Goal: Complete application form

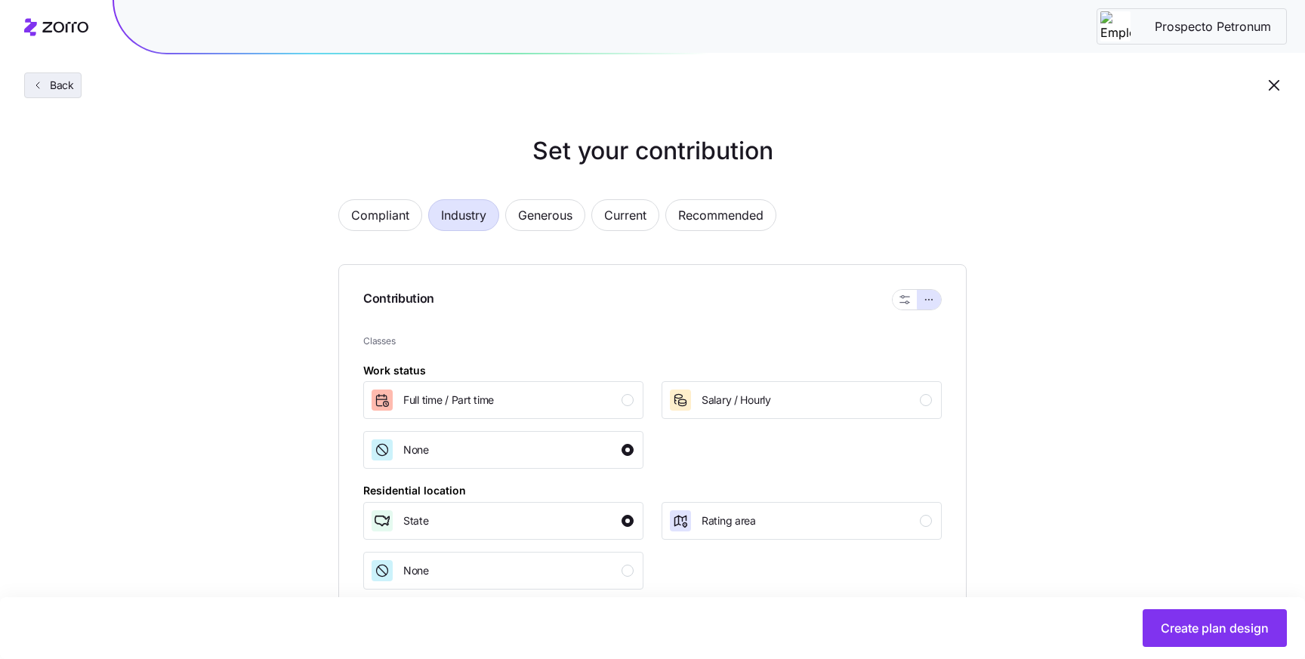
click at [35, 93] on button "Back" at bounding box center [52, 85] width 57 height 26
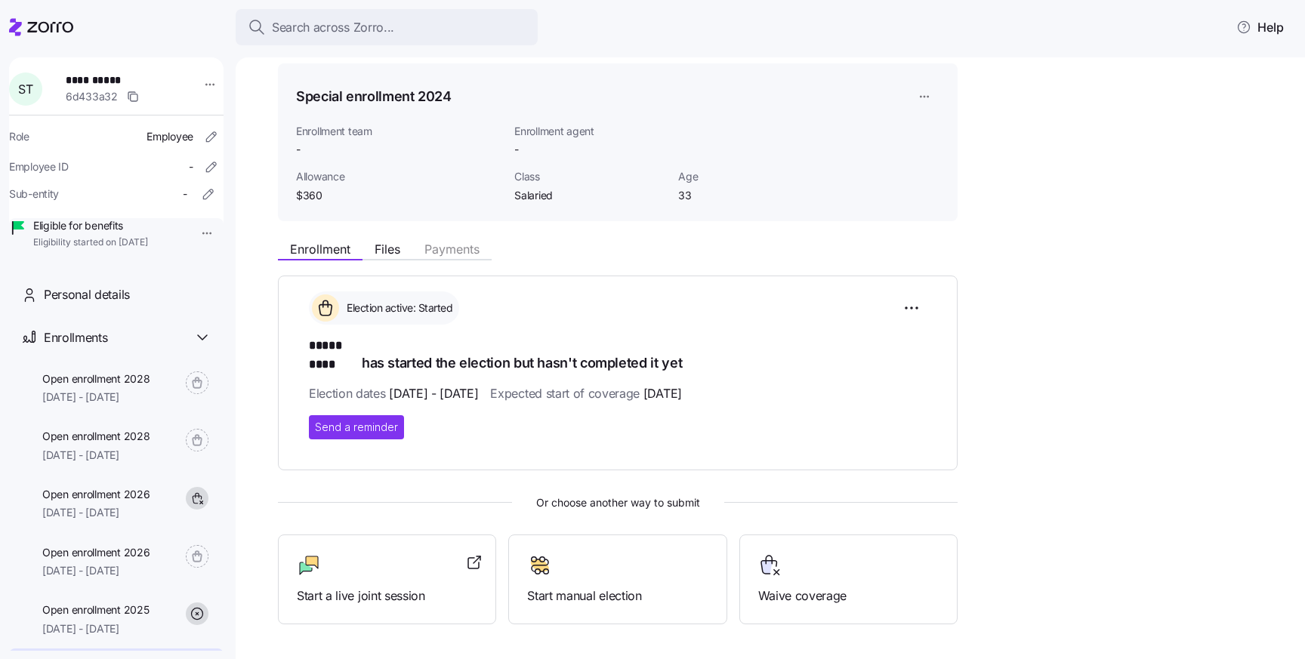
scroll to position [67, 0]
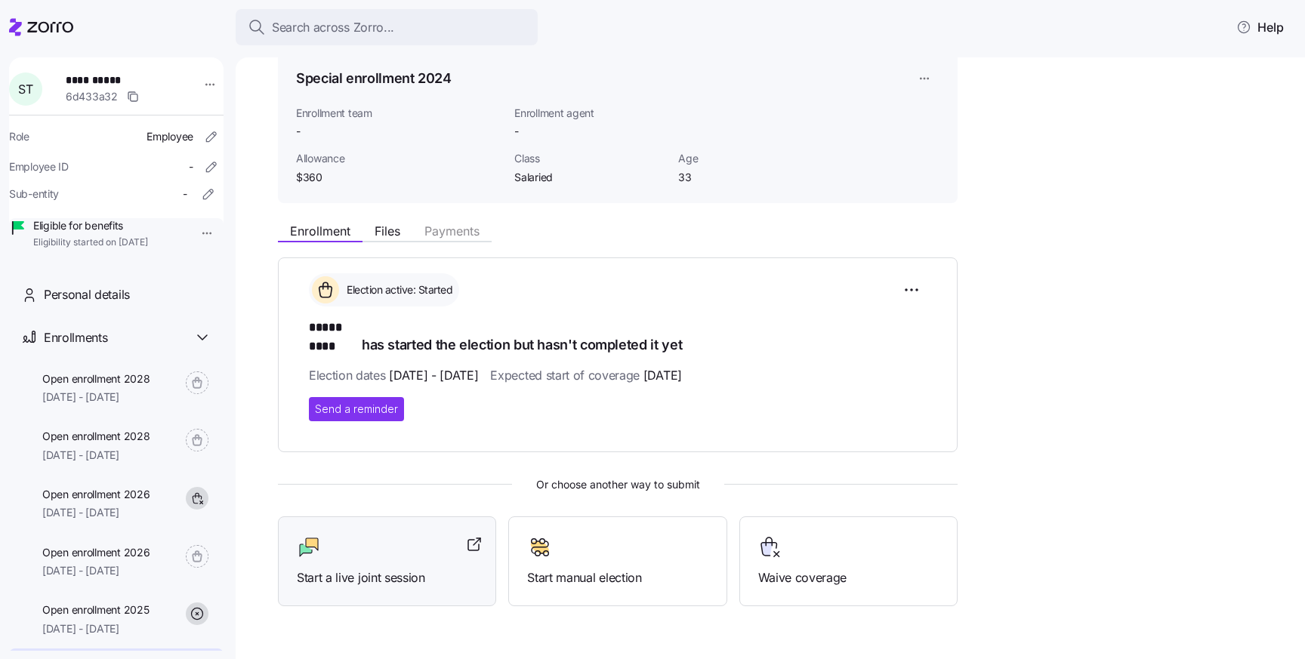
click at [365, 569] on span "Start a live joint session" at bounding box center [387, 578] width 180 height 19
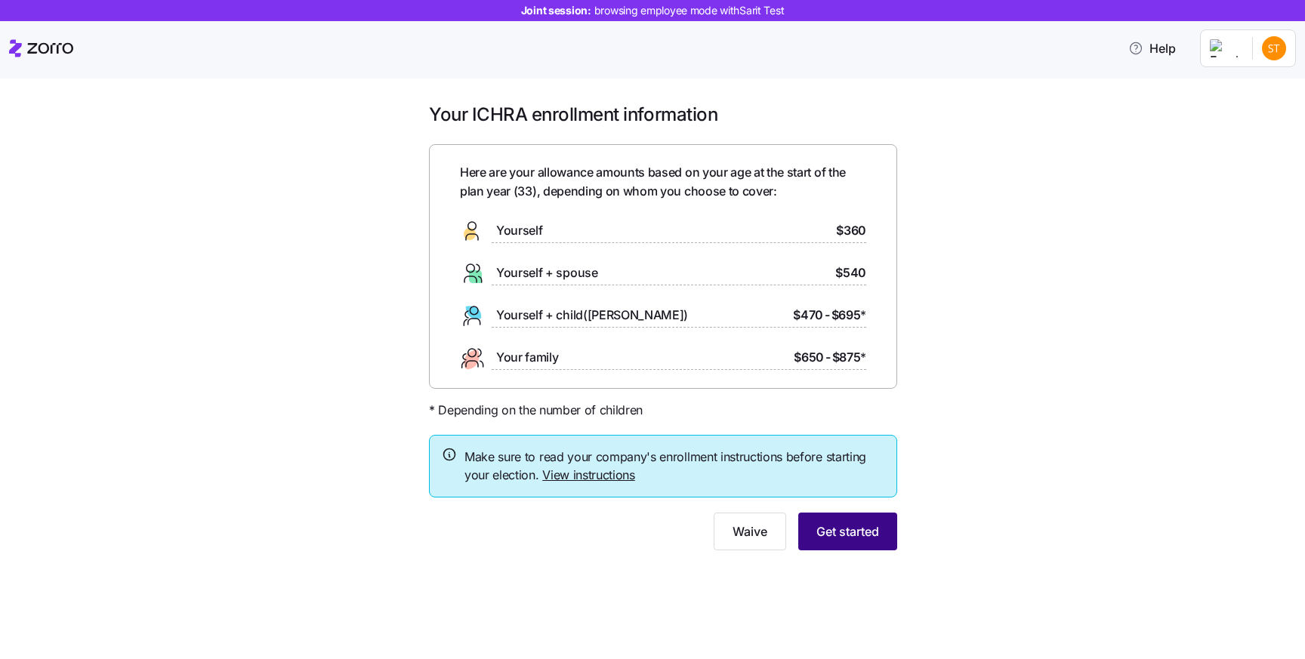
click at [848, 532] on span "Get started" at bounding box center [847, 531] width 63 height 18
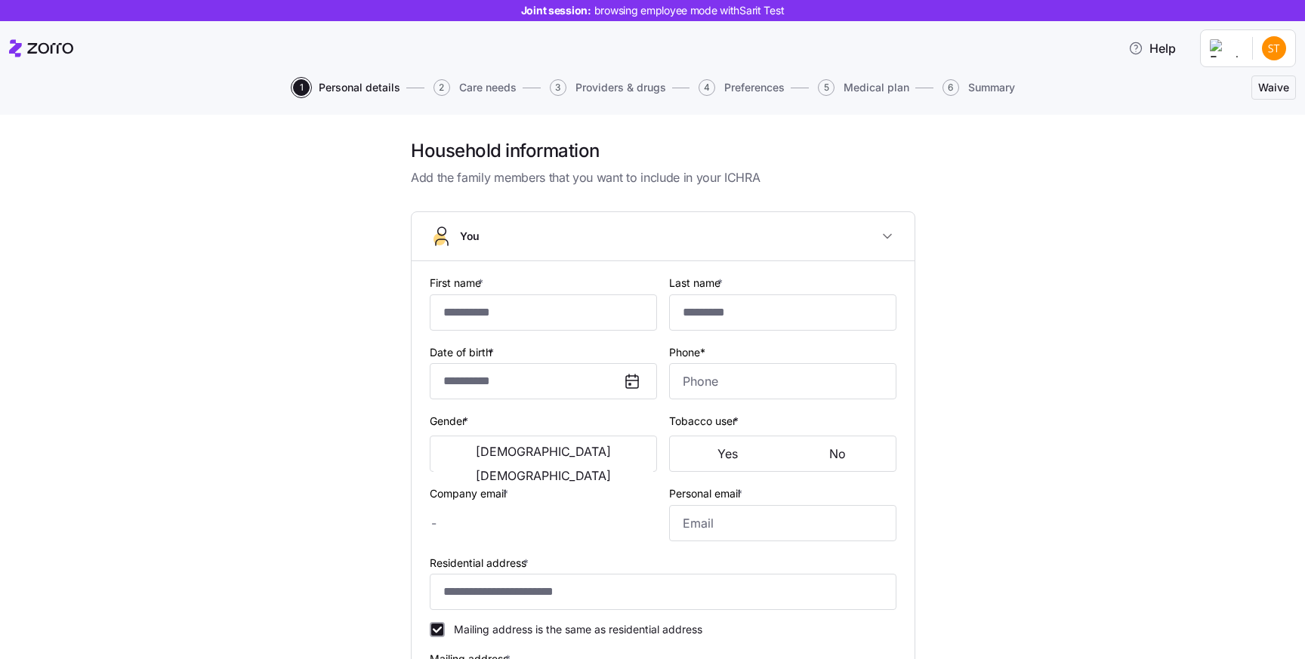
type input "*****"
type input "****"
type input "sarit.b+test@myzorro.co"
type input "sdsad@gmail.com"
type input "**********"
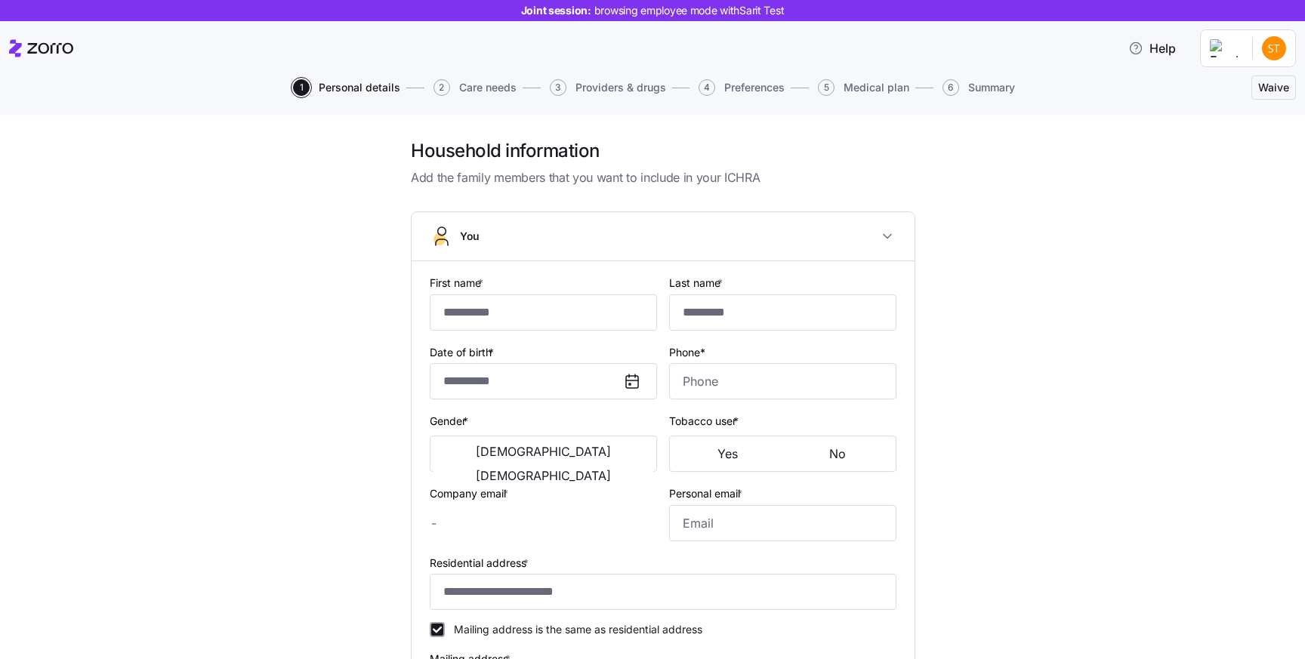
checkbox input "true"
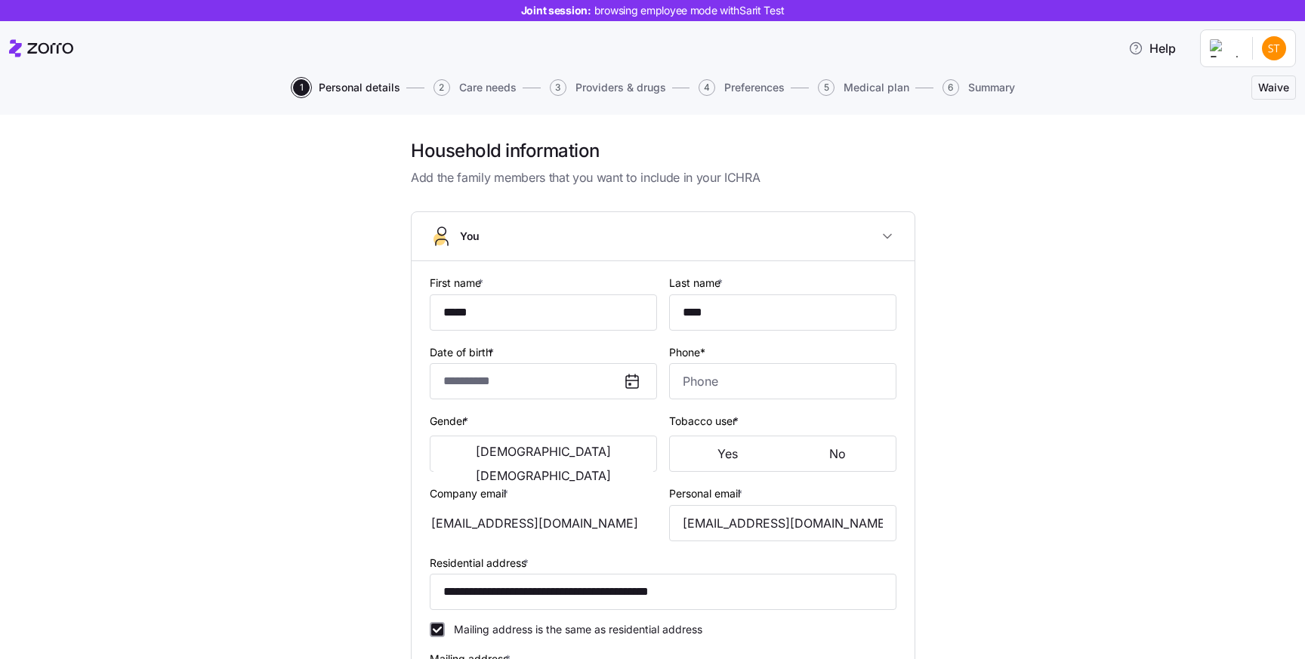
type input "**********"
type input "(235) 789-7551"
type input "US citizen"
type input "Married"
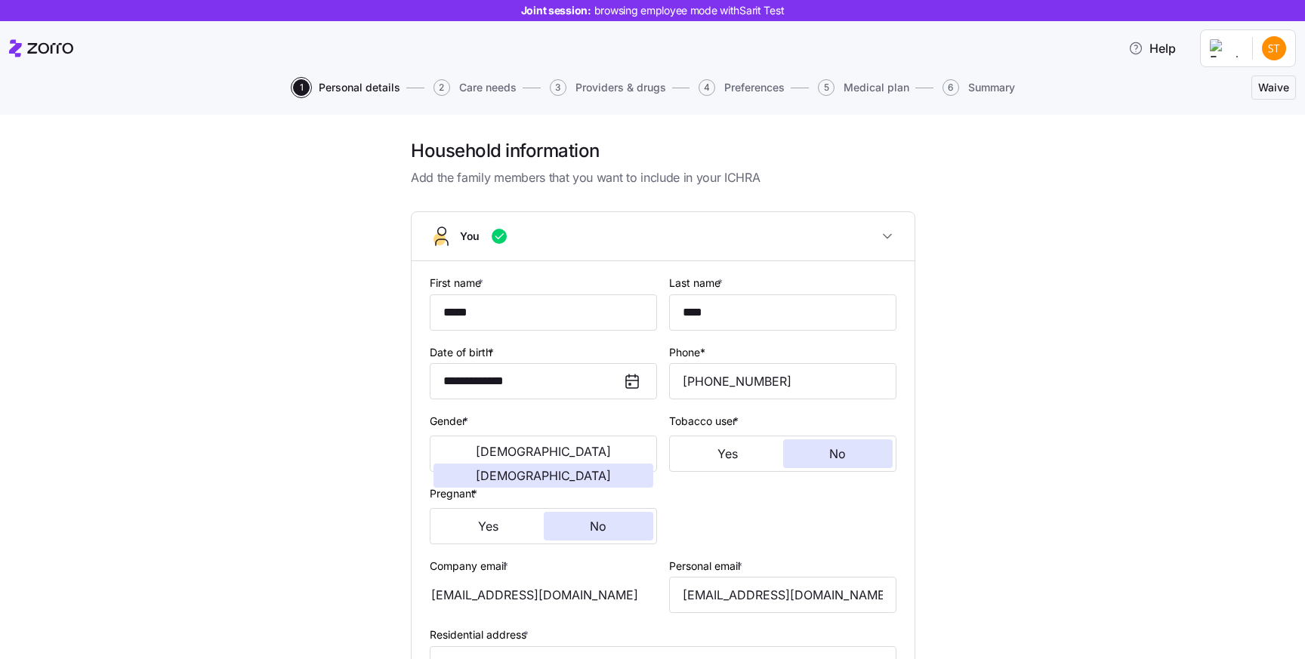
scroll to position [408, 0]
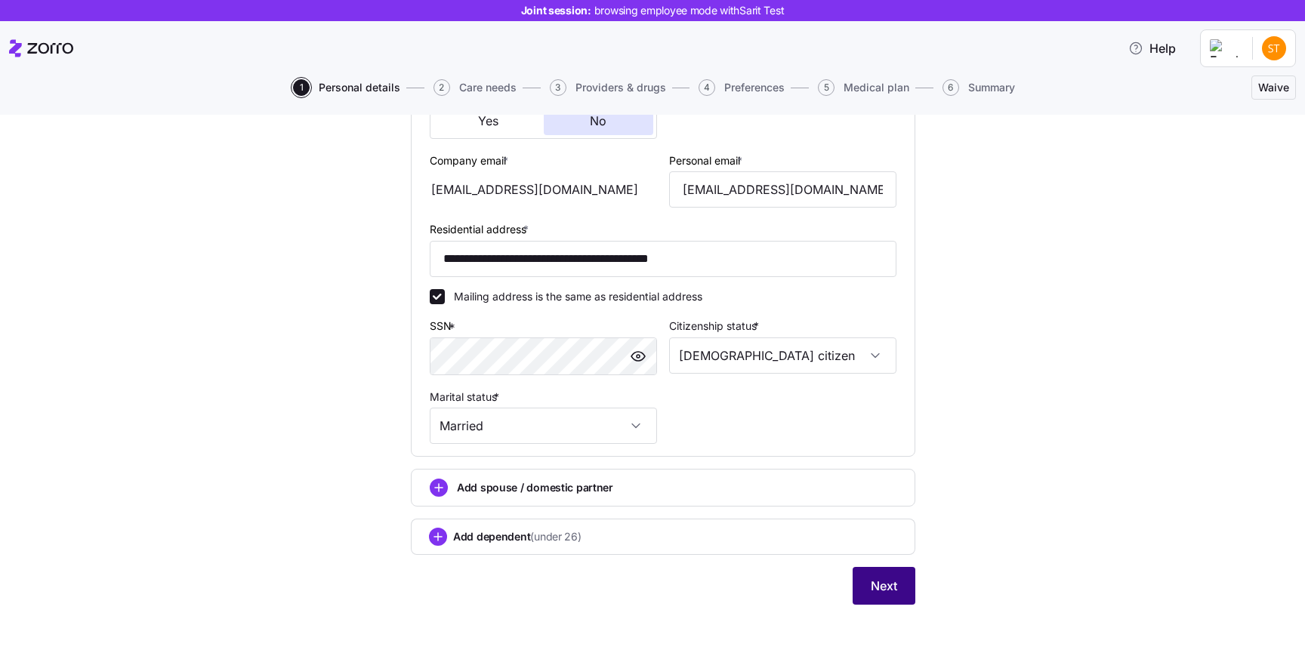
click at [895, 590] on span "Next" at bounding box center [884, 586] width 26 height 18
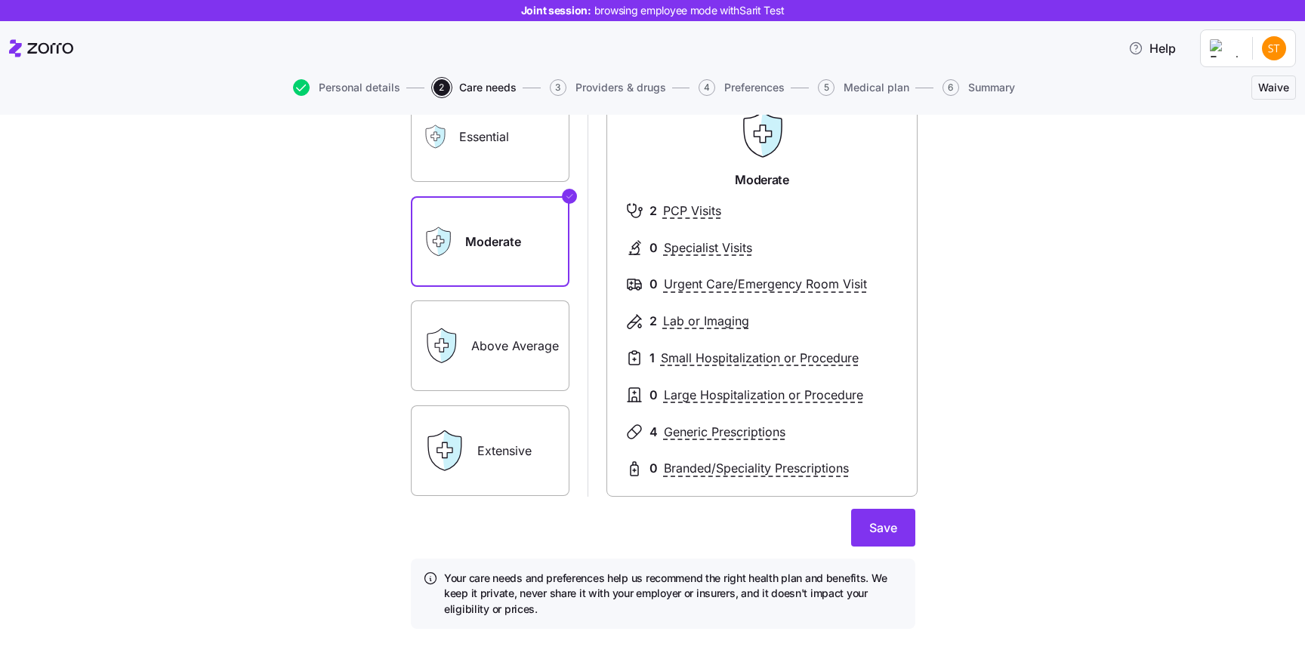
scroll to position [130, 0]
click at [882, 533] on span "Save" at bounding box center [883, 527] width 28 height 18
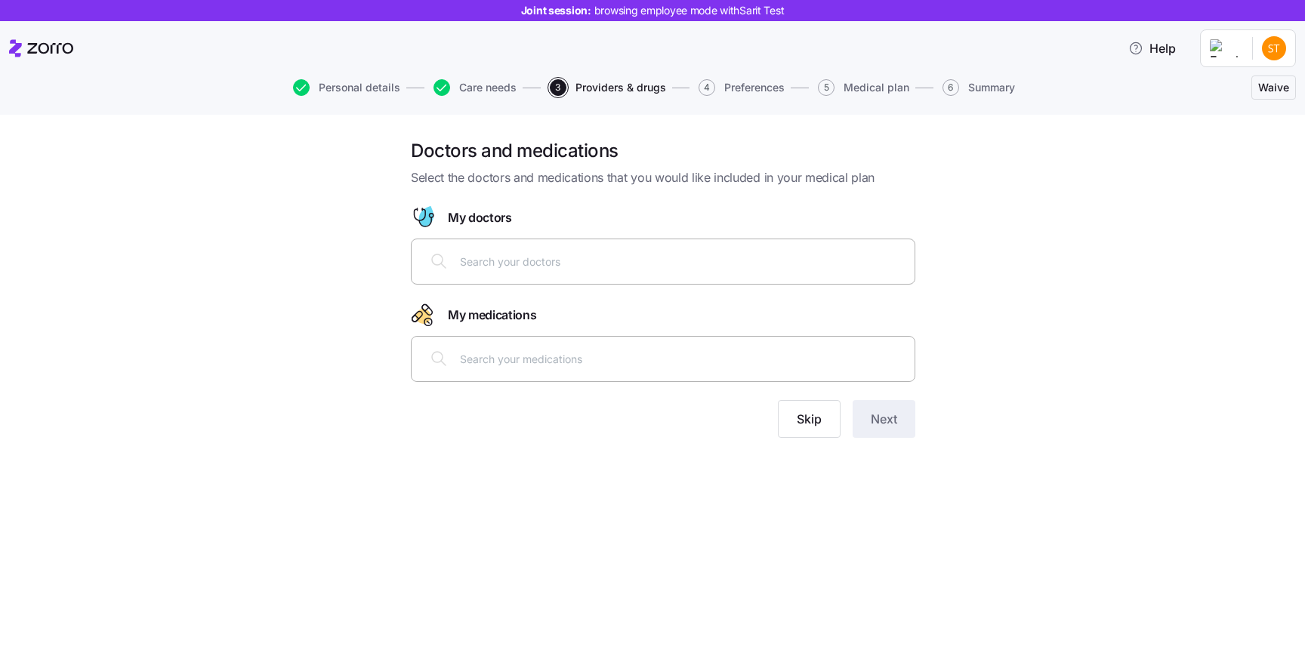
click at [747, 273] on div at bounding box center [663, 261] width 485 height 36
type input "ב"
type input "coh"
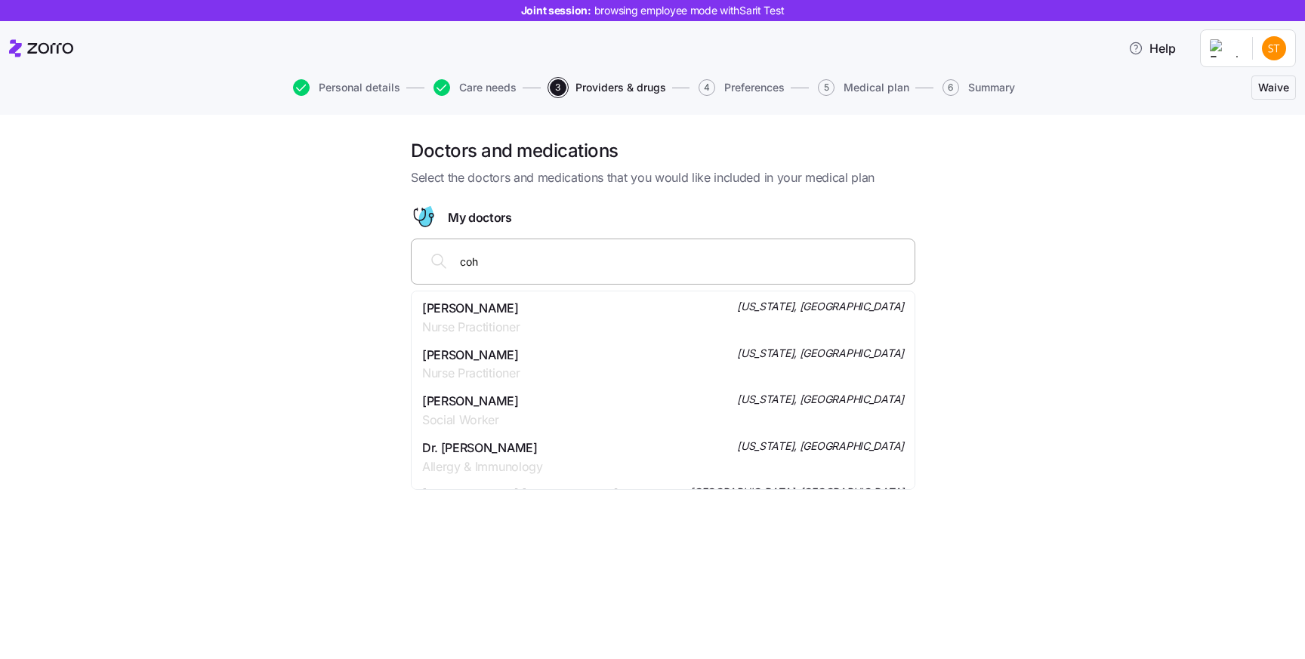
click at [495, 360] on span "Eunyoung Cho" at bounding box center [470, 355] width 97 height 19
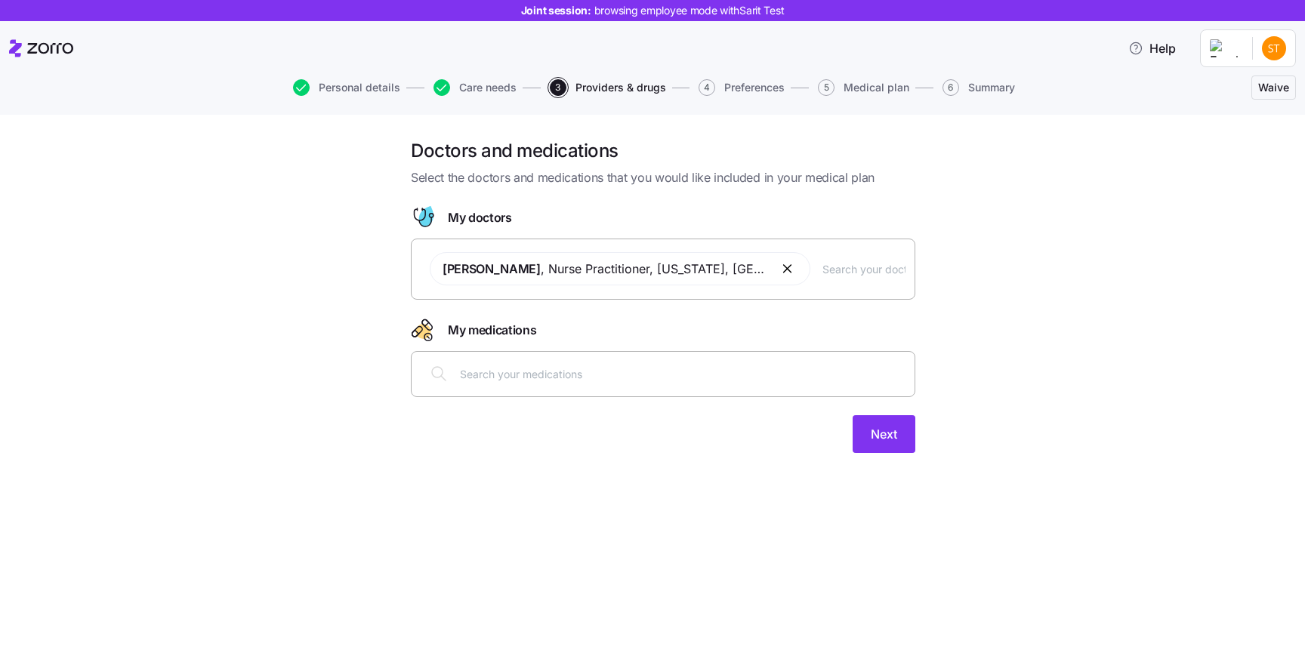
type input "r"
drag, startPoint x: 778, startPoint y: 265, endPoint x: 1059, endPoint y: 265, distance: 280.9
click at [822, 265] on input "text" at bounding box center [863, 268] width 83 height 17
click at [1127, 363] on div "Doctors and medications Select the doctors and medications that you would like …" at bounding box center [662, 305] width 1241 height 332
click at [877, 414] on div at bounding box center [663, 406] width 504 height 18
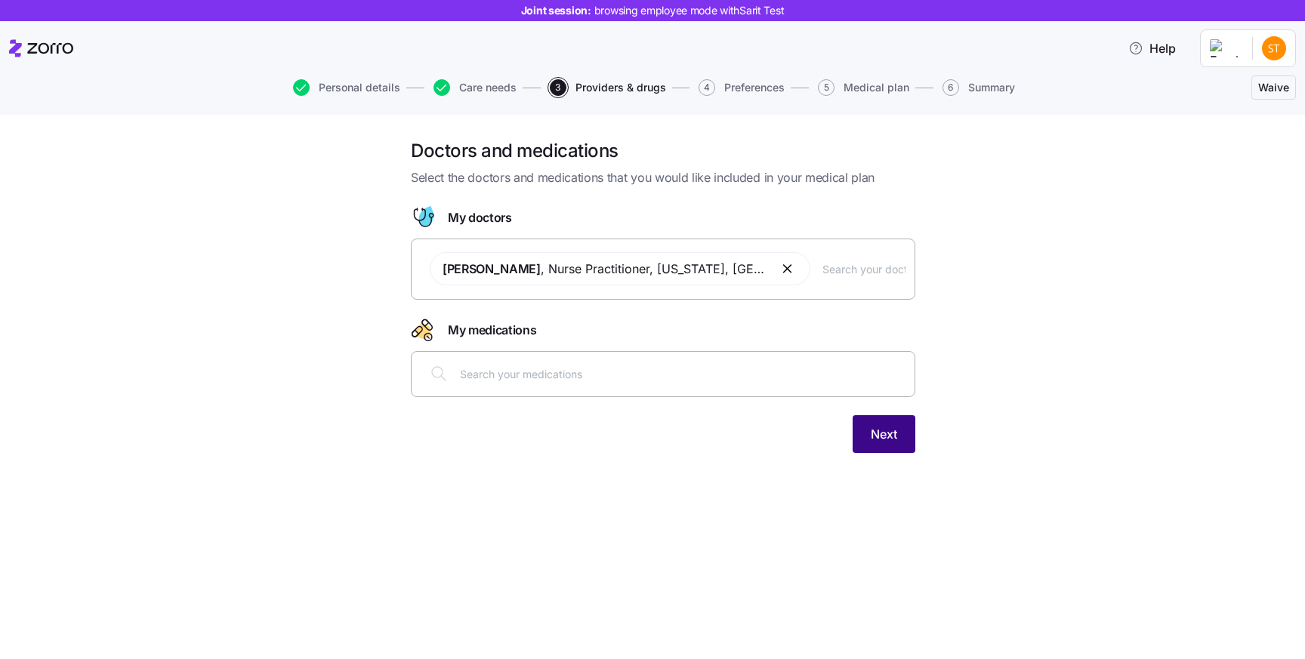
click at [877, 428] on span "Next" at bounding box center [884, 434] width 26 height 18
click at [874, 442] on span "Next" at bounding box center [884, 434] width 26 height 18
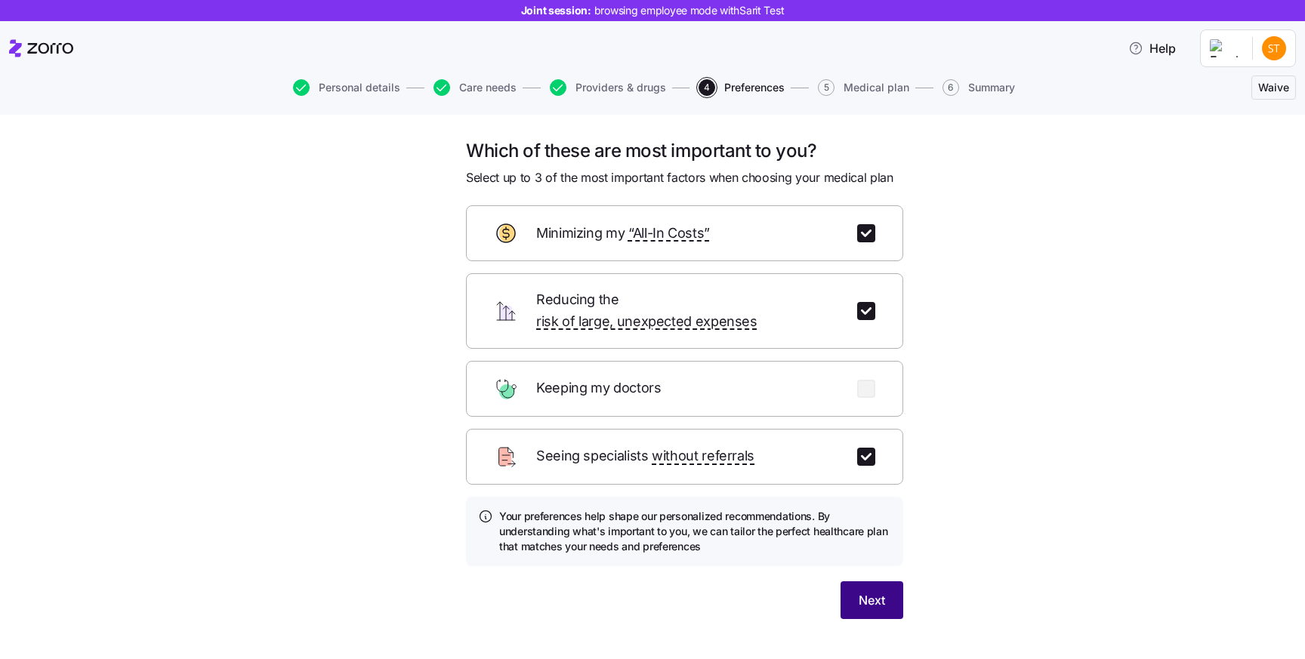
click at [878, 591] on span "Next" at bounding box center [871, 600] width 26 height 18
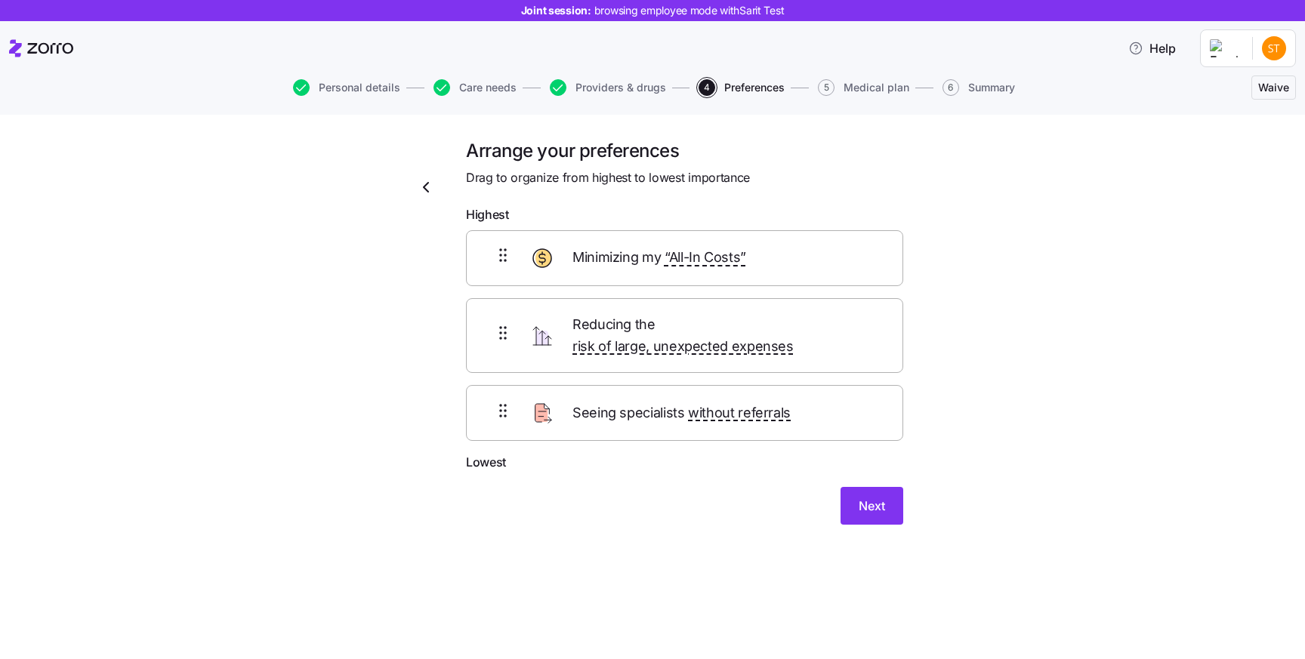
click at [430, 190] on icon "button" at bounding box center [426, 187] width 18 height 18
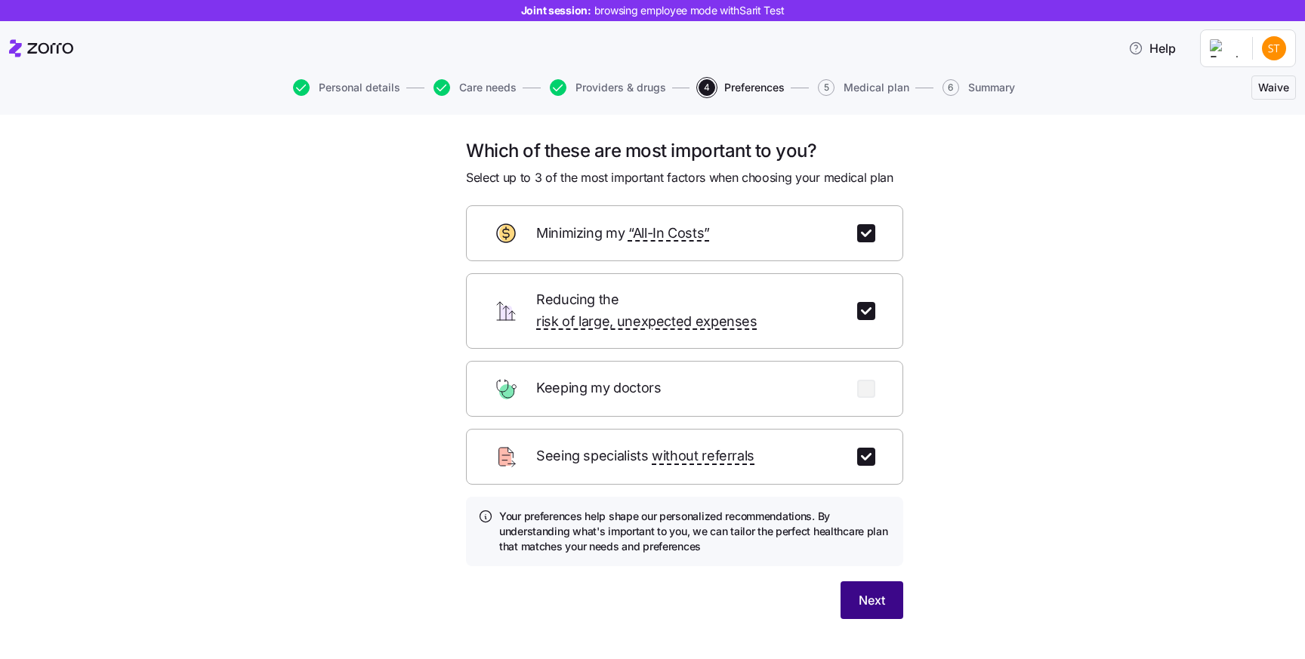
click at [879, 581] on button "Next" at bounding box center [871, 600] width 63 height 38
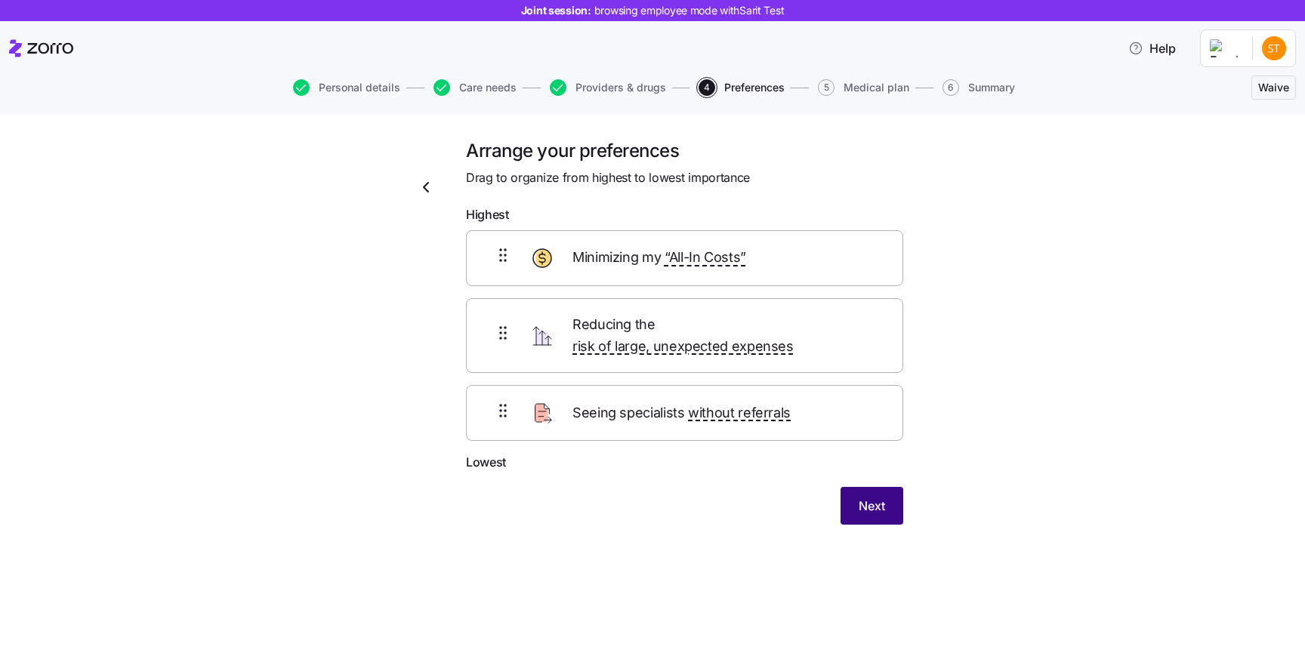
click at [852, 489] on button "Next" at bounding box center [871, 506] width 63 height 38
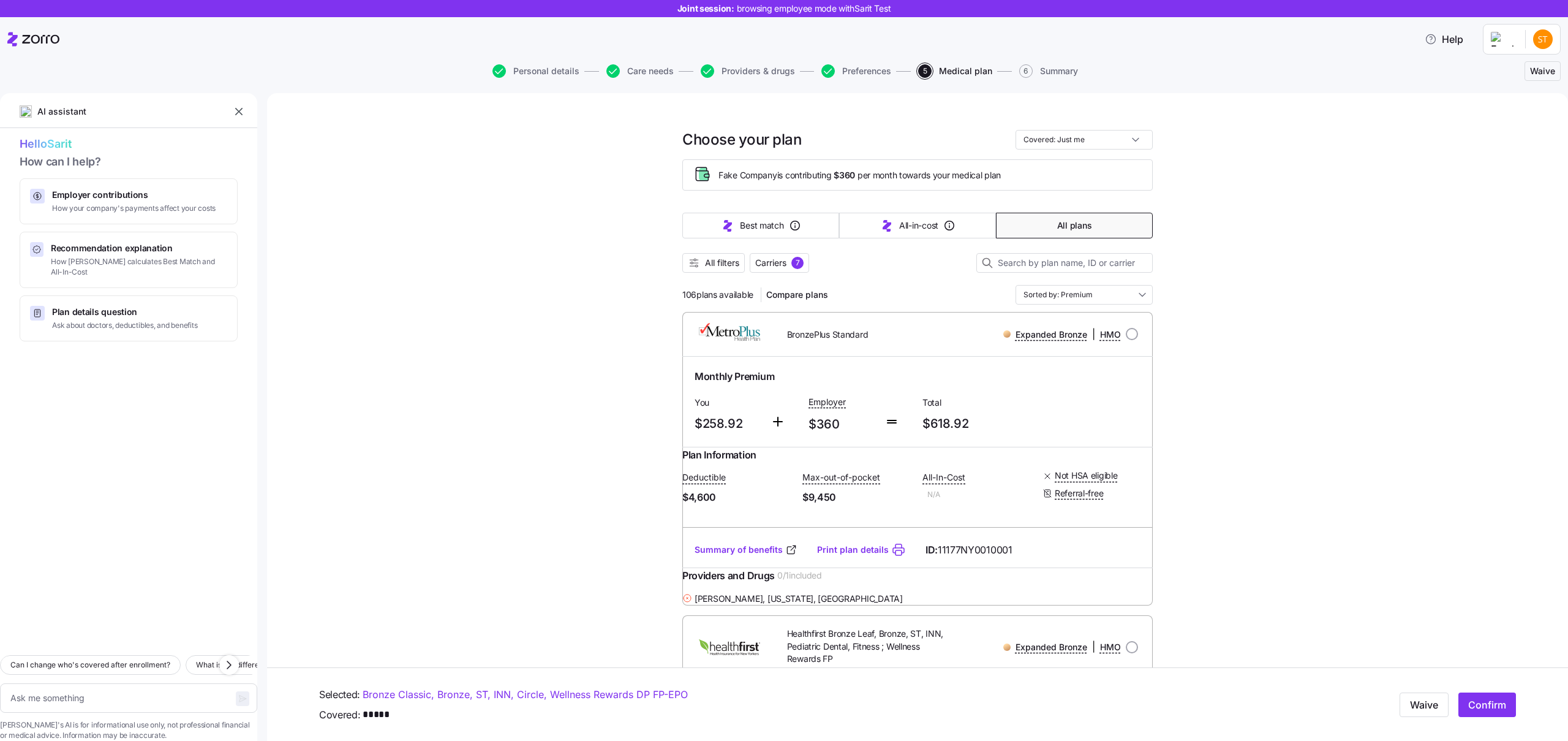
type textarea "x"
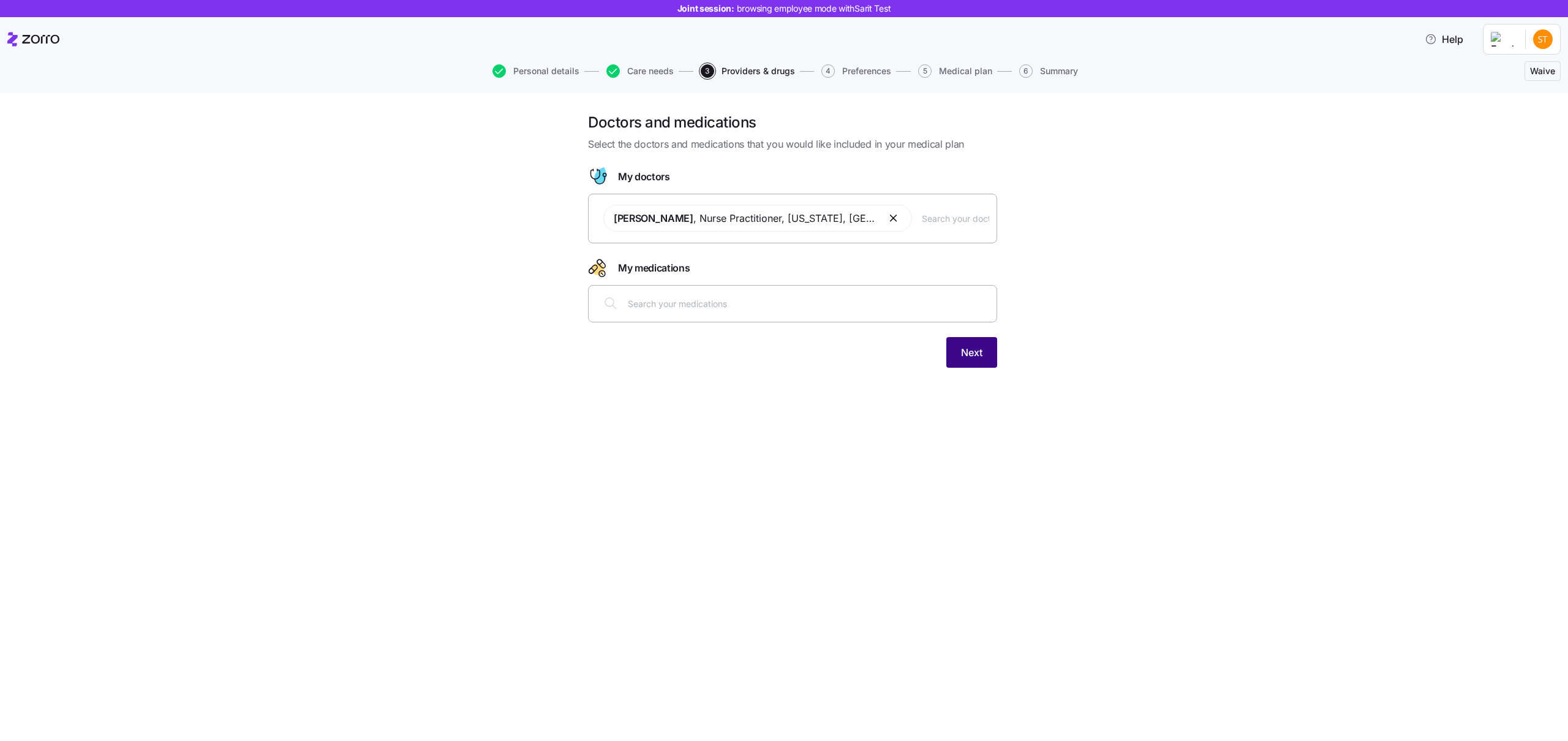
click at [970, 344] on button "Next" at bounding box center [972, 352] width 51 height 31
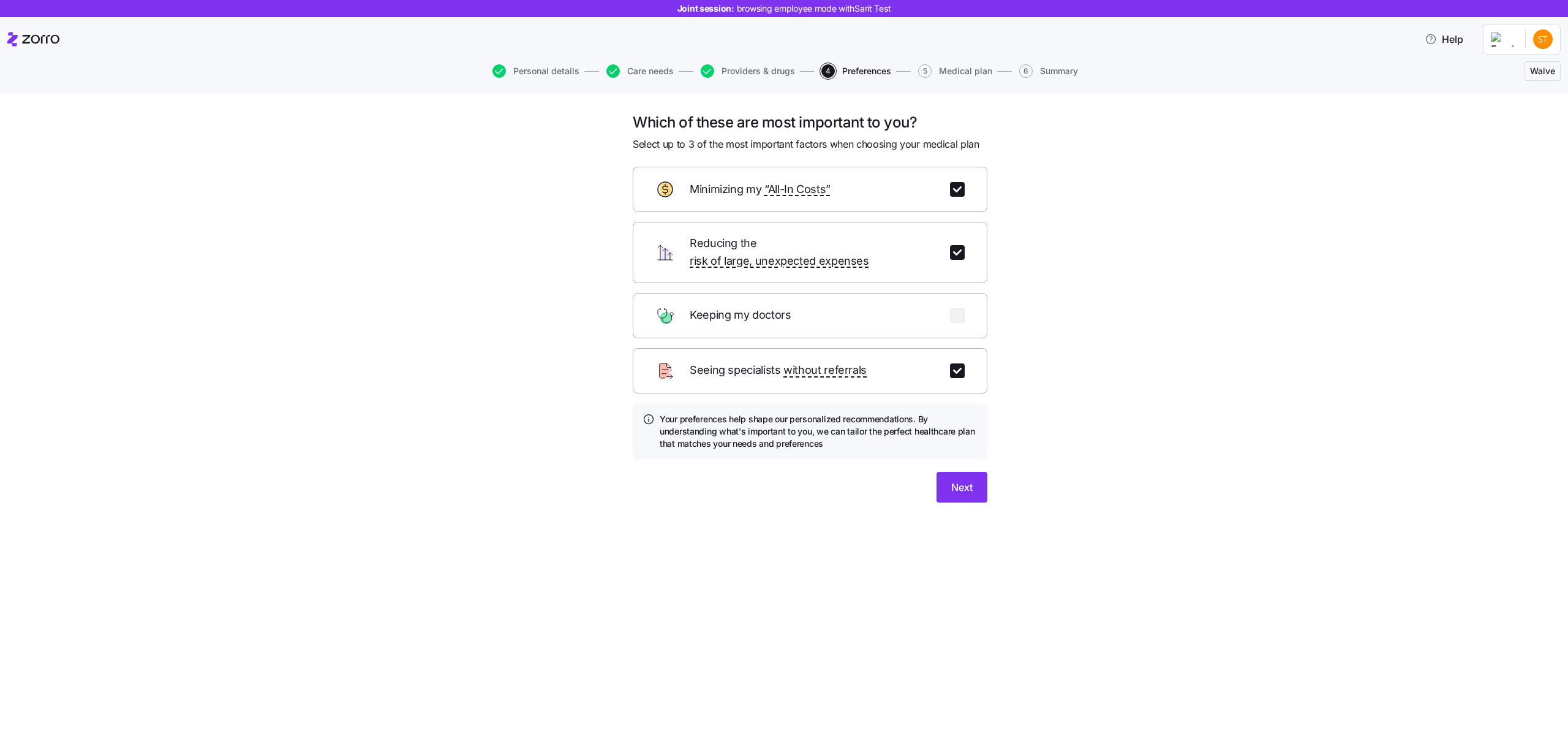
click at [959, 489] on div "Which of these are most important to you? Select up to 3 of the most important …" at bounding box center [810, 315] width 374 height 404
click at [962, 481] on button "Next" at bounding box center [961, 487] width 51 height 31
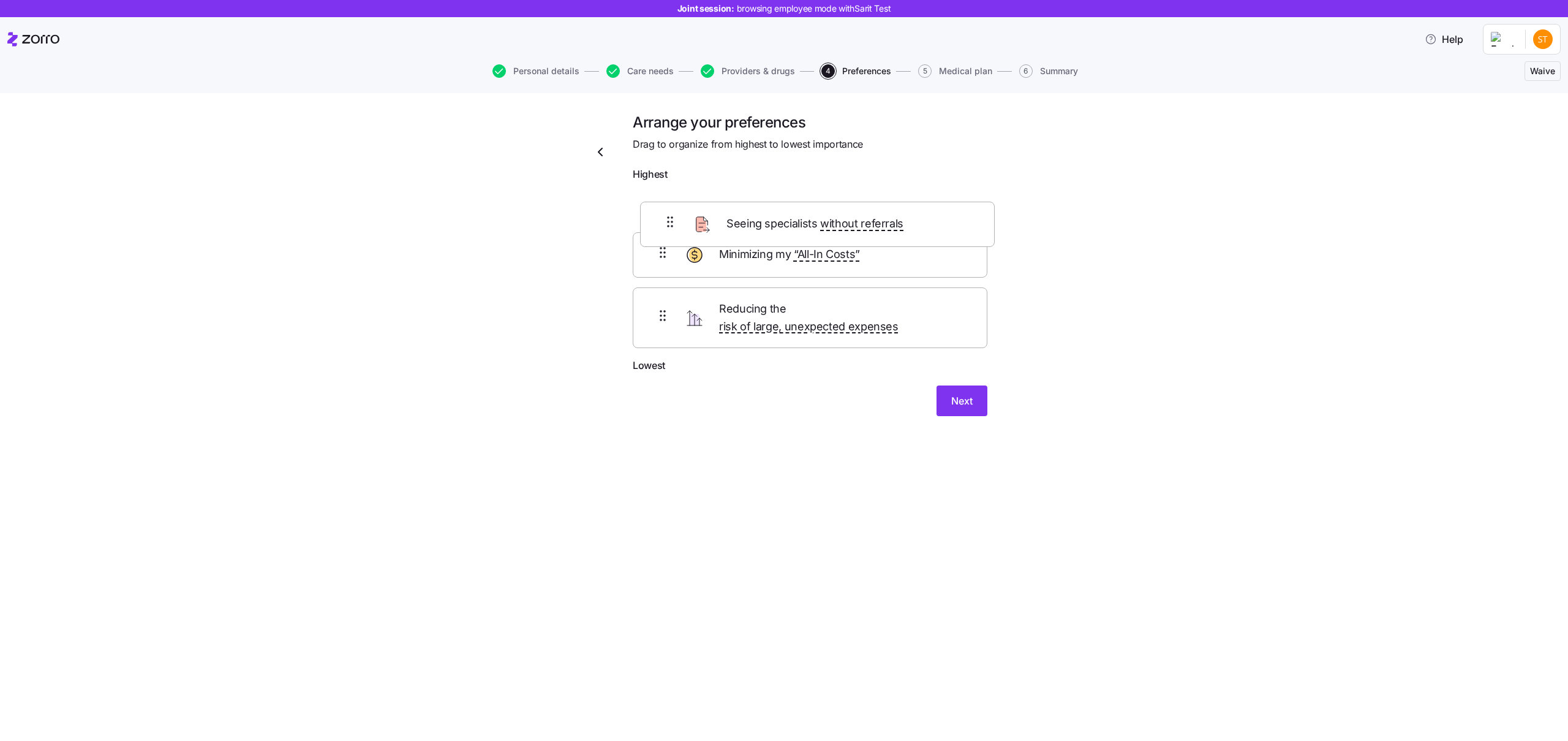
drag, startPoint x: 724, startPoint y: 309, endPoint x: 732, endPoint y: 191, distance: 118.3
click at [732, 191] on div "Minimizing my “All-In Costs” Reducing the risk of large, unexpected expenses Se…" at bounding box center [810, 272] width 354 height 171
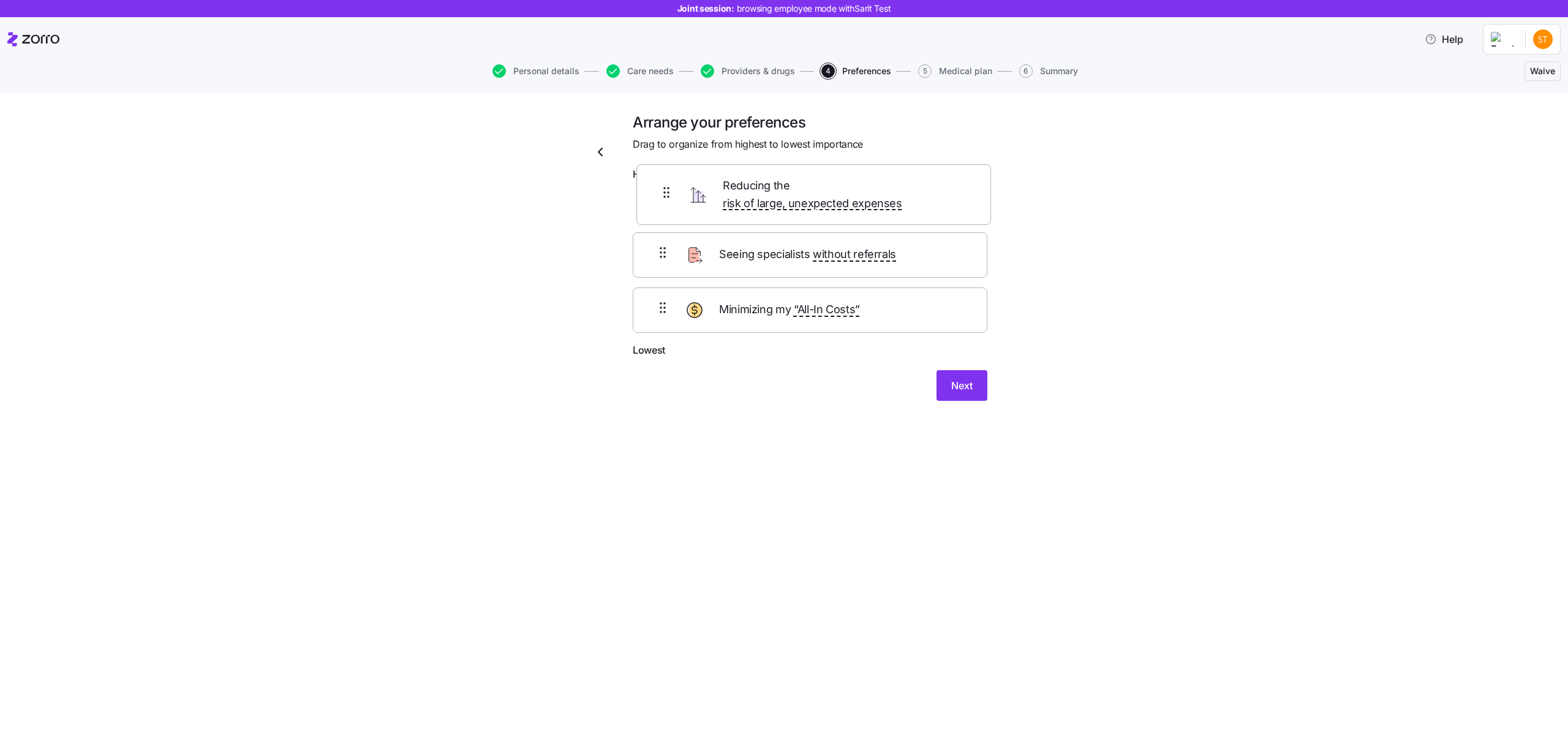
drag, startPoint x: 739, startPoint y: 269, endPoint x: 743, endPoint y: 186, distance: 83.1
click at [743, 186] on form "Highest Seeing specialists without referrals Reducing the risk of large, unexpe…" at bounding box center [810, 283] width 354 height 234
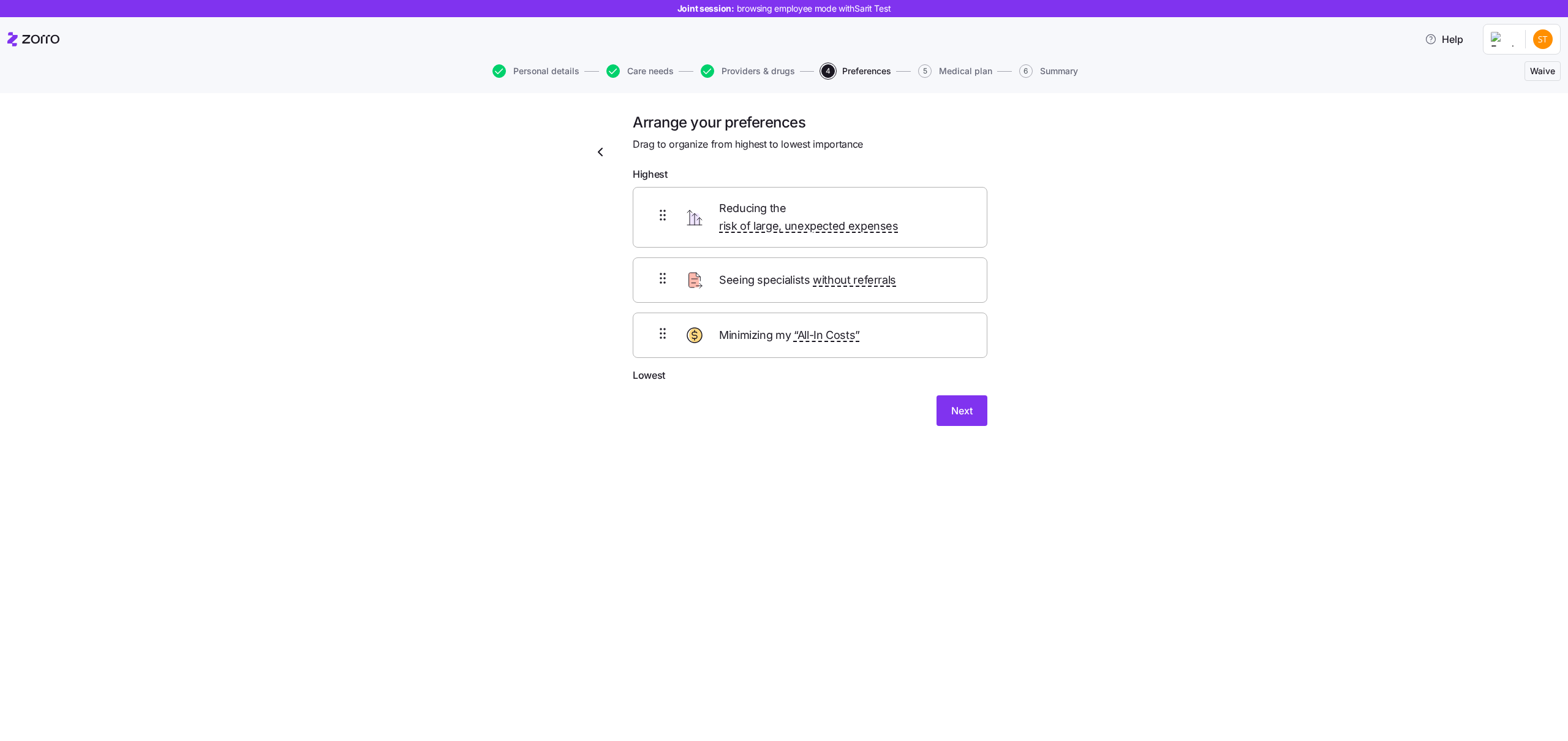
click at [606, 153] on icon "button" at bounding box center [600, 152] width 15 height 15
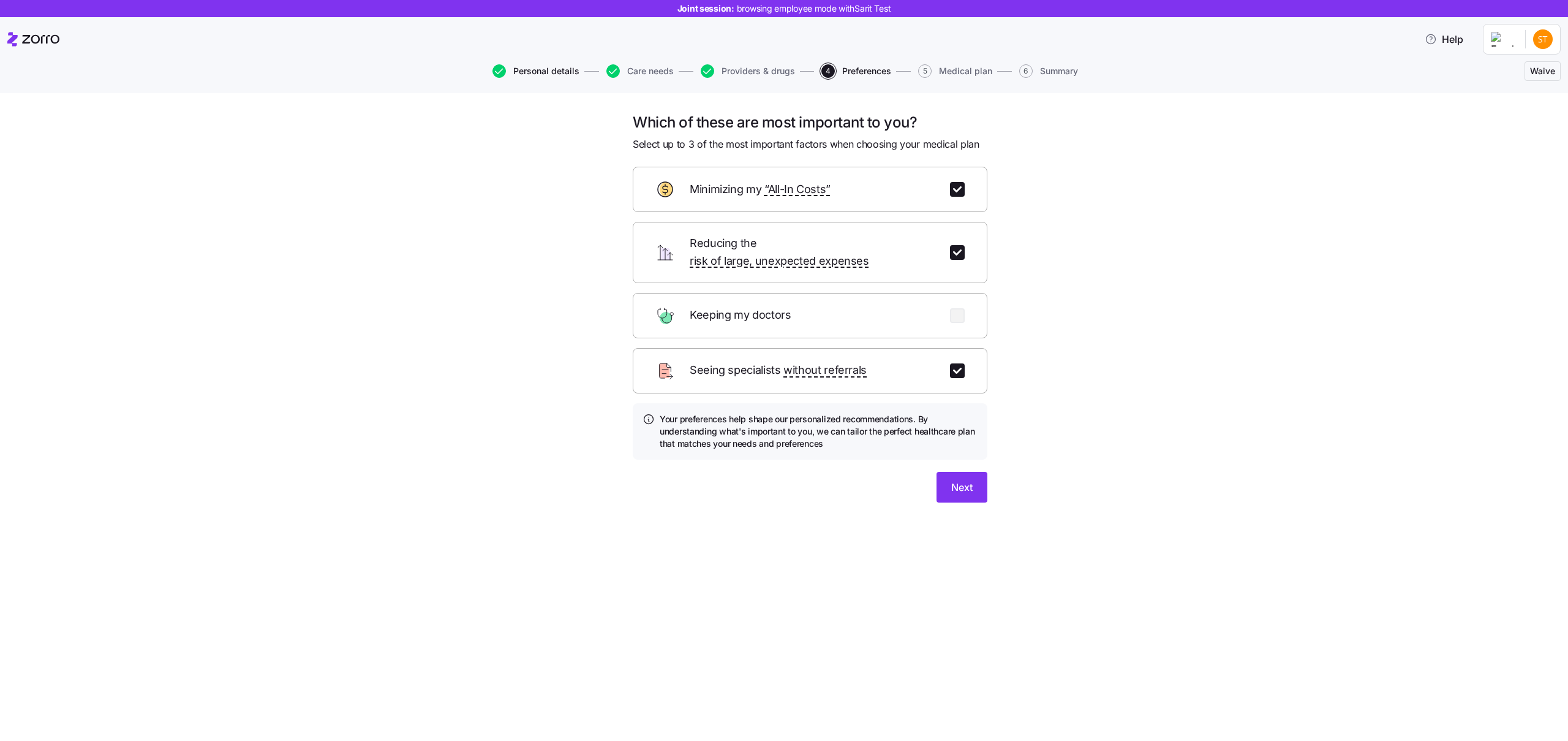
click at [534, 67] on span "Personal details" at bounding box center [547, 71] width 67 height 9
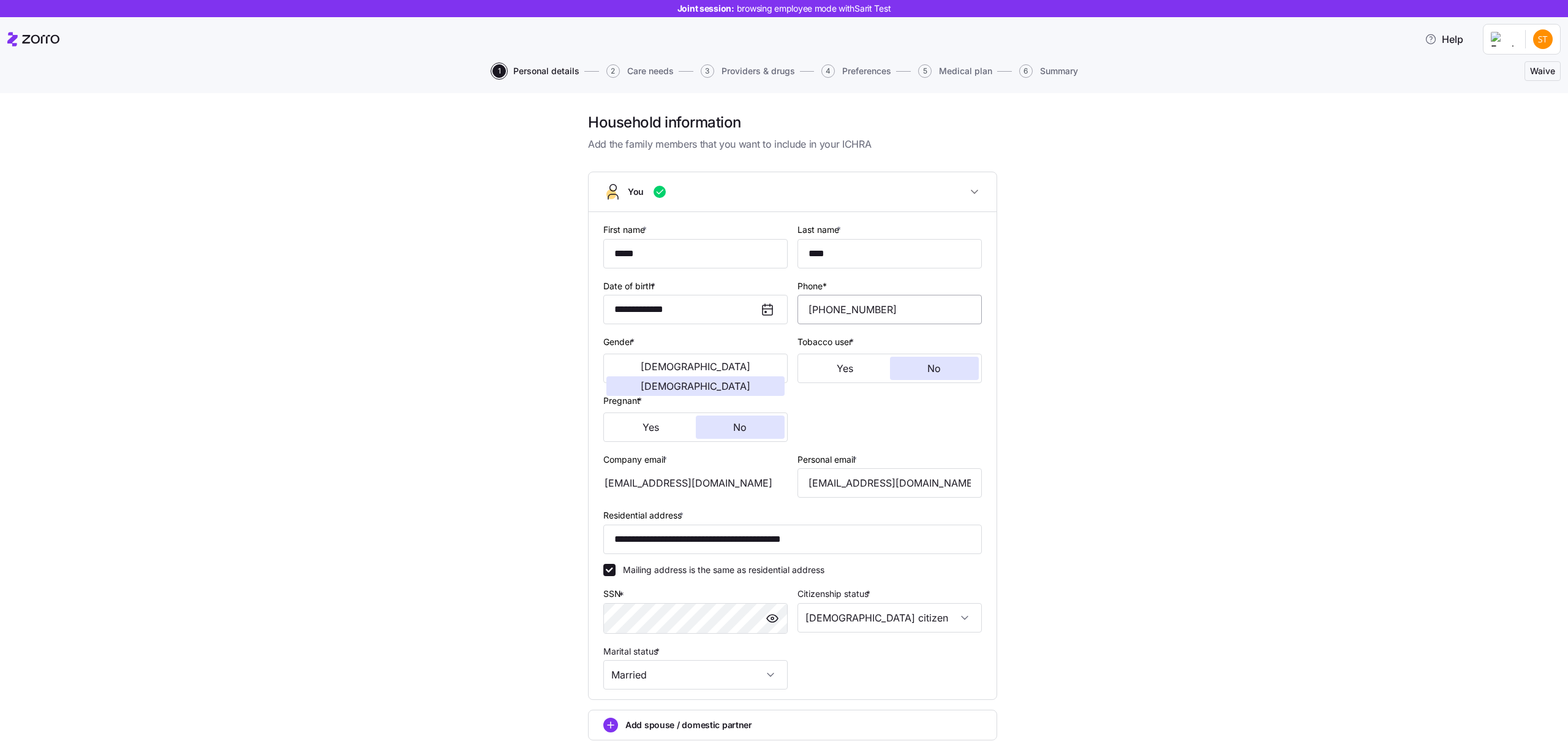
scroll to position [123, 0]
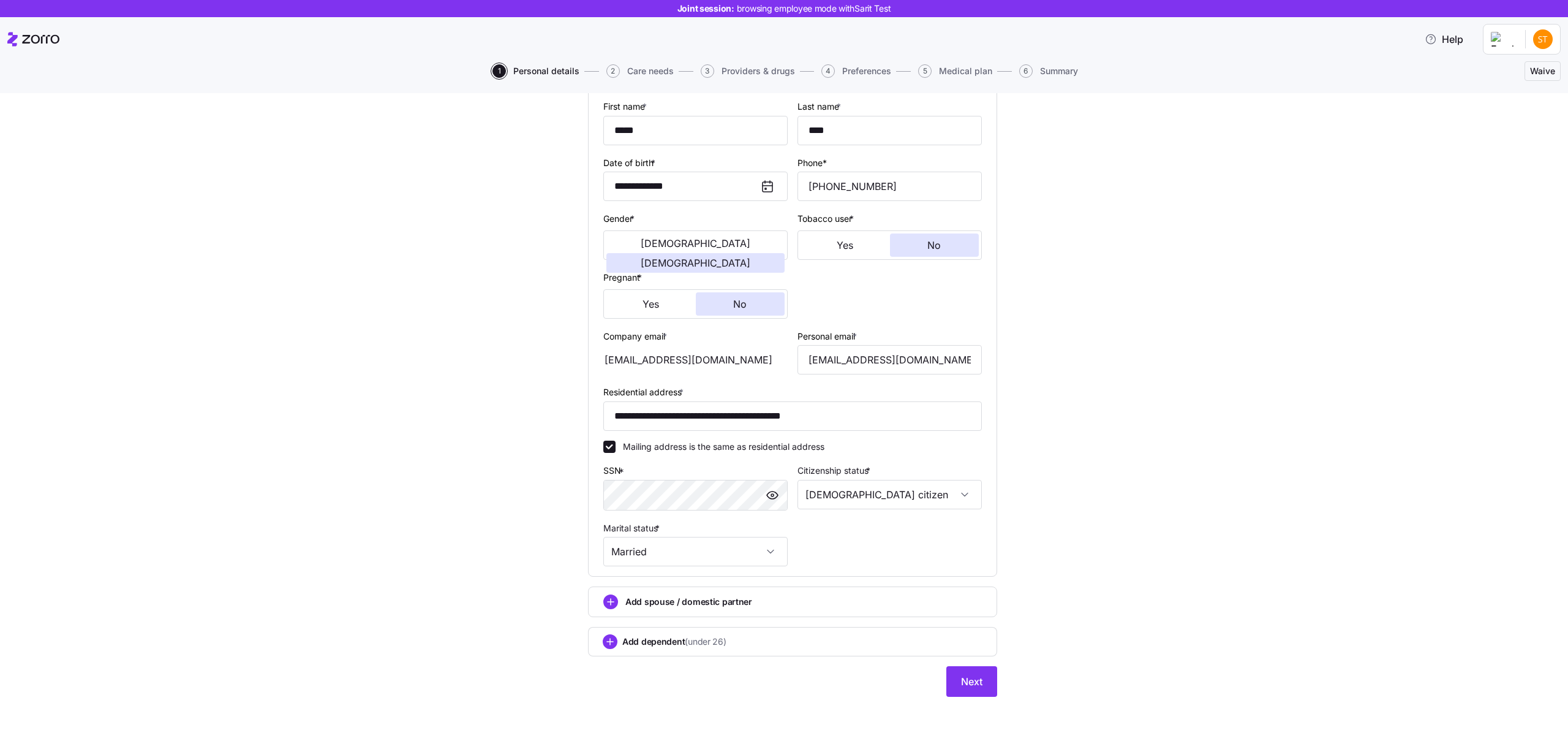
click at [694, 534] on div "Add spouse / domestic partner" at bounding box center [793, 602] width 409 height 31
click at [696, 534] on span "Add spouse / domestic partner" at bounding box center [689, 601] width 127 height 12
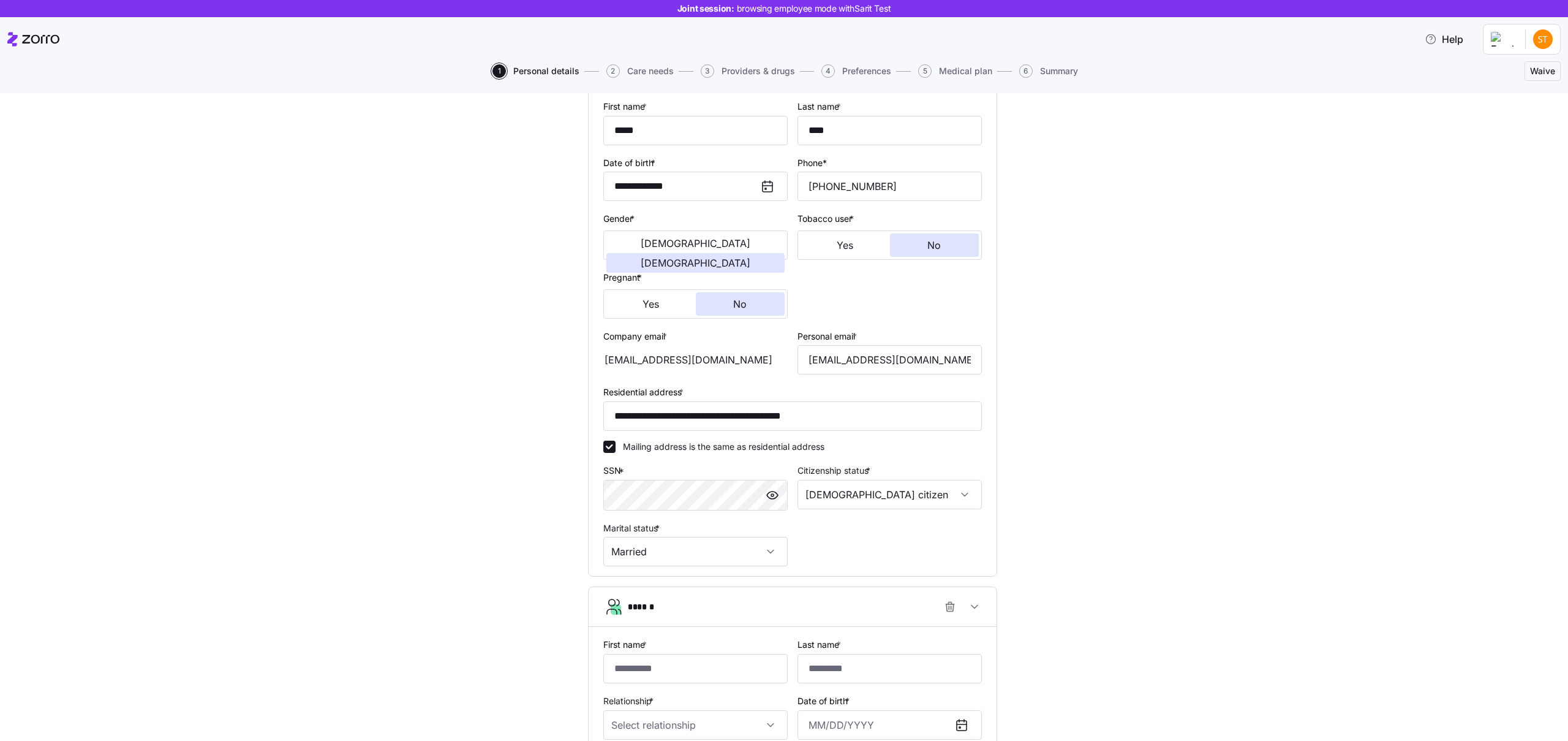
scroll to position [429, 0]
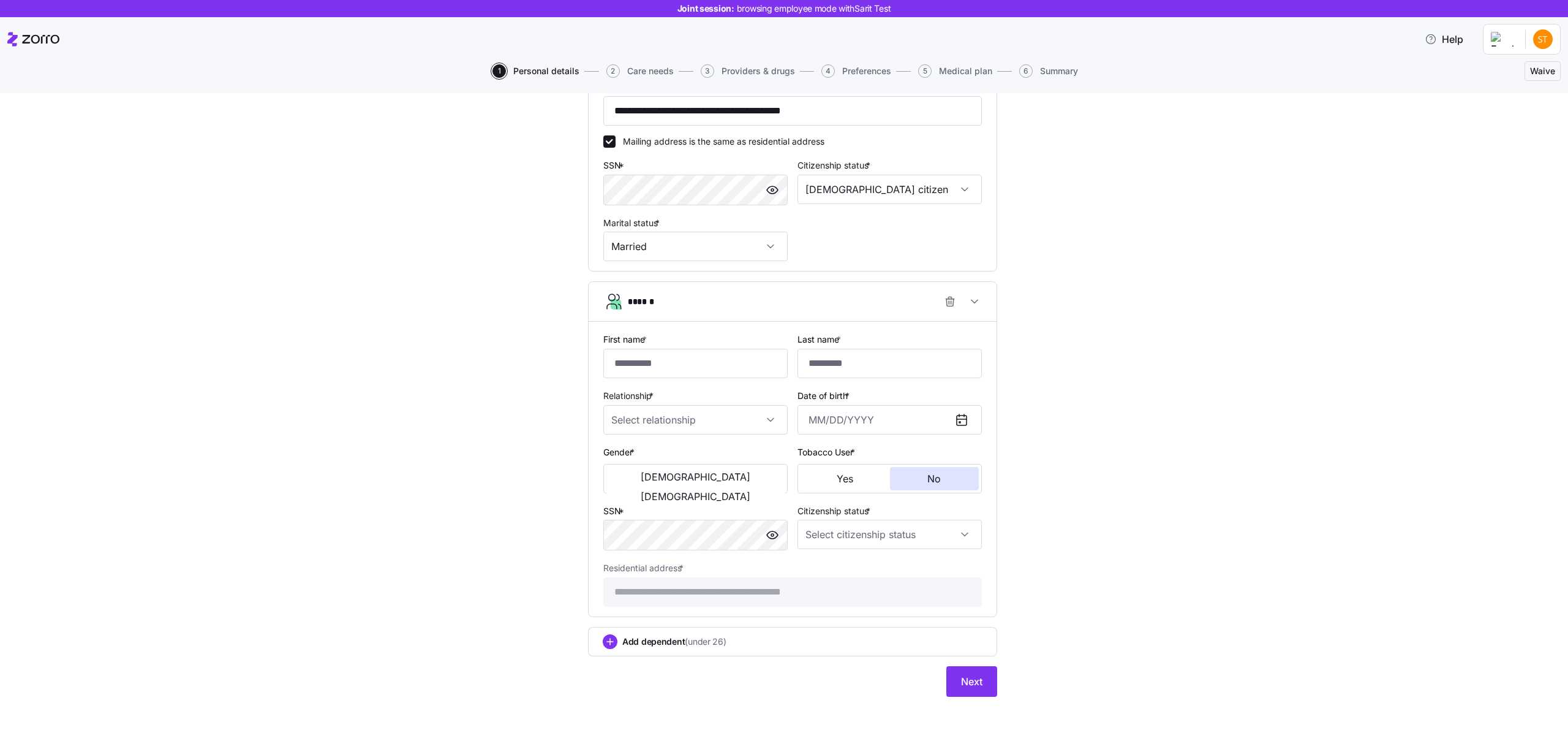
click at [647, 534] on span "Add dependent (under 26)" at bounding box center [674, 641] width 104 height 12
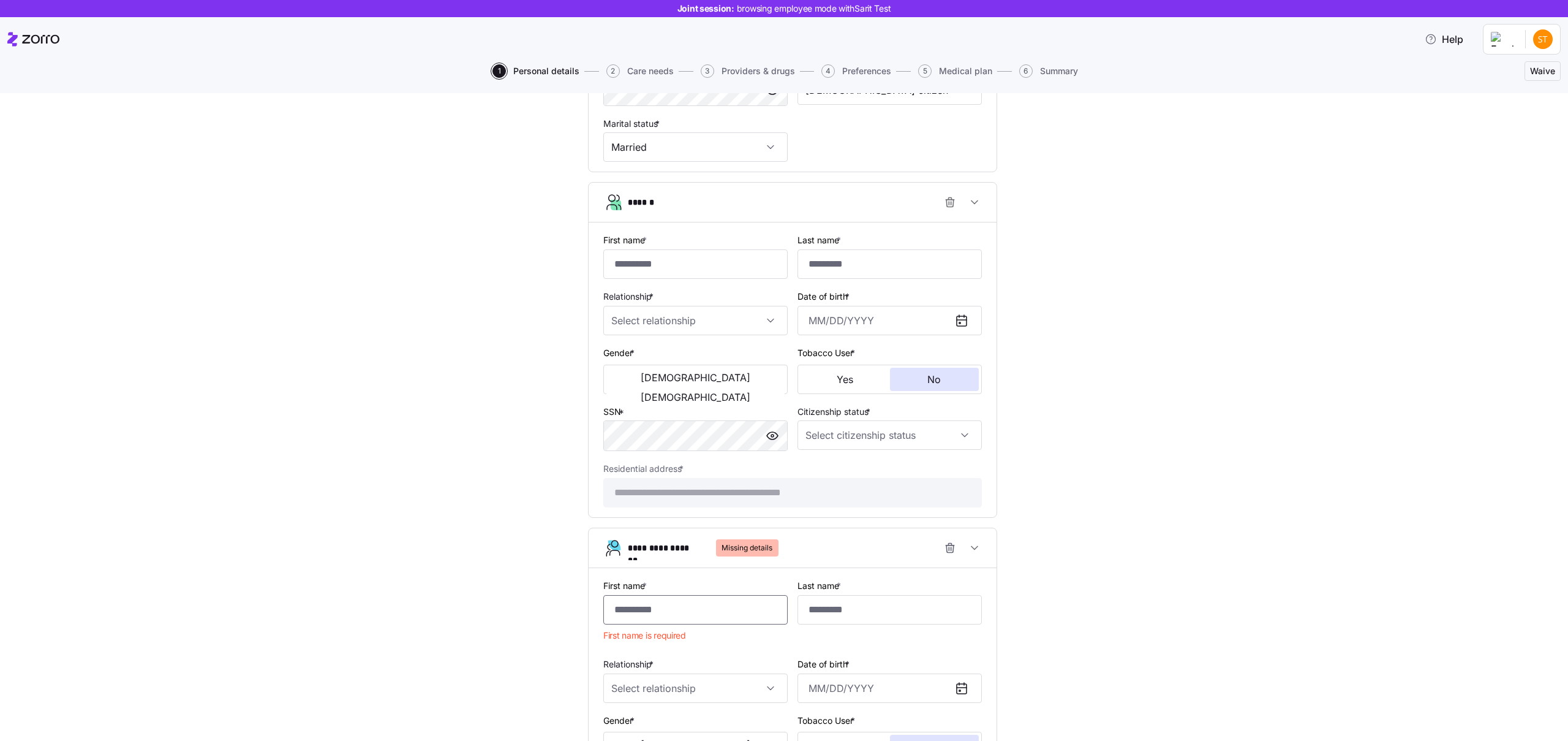
scroll to position [526, 0]
click at [714, 389] on button "Female" at bounding box center [695, 399] width 178 height 19
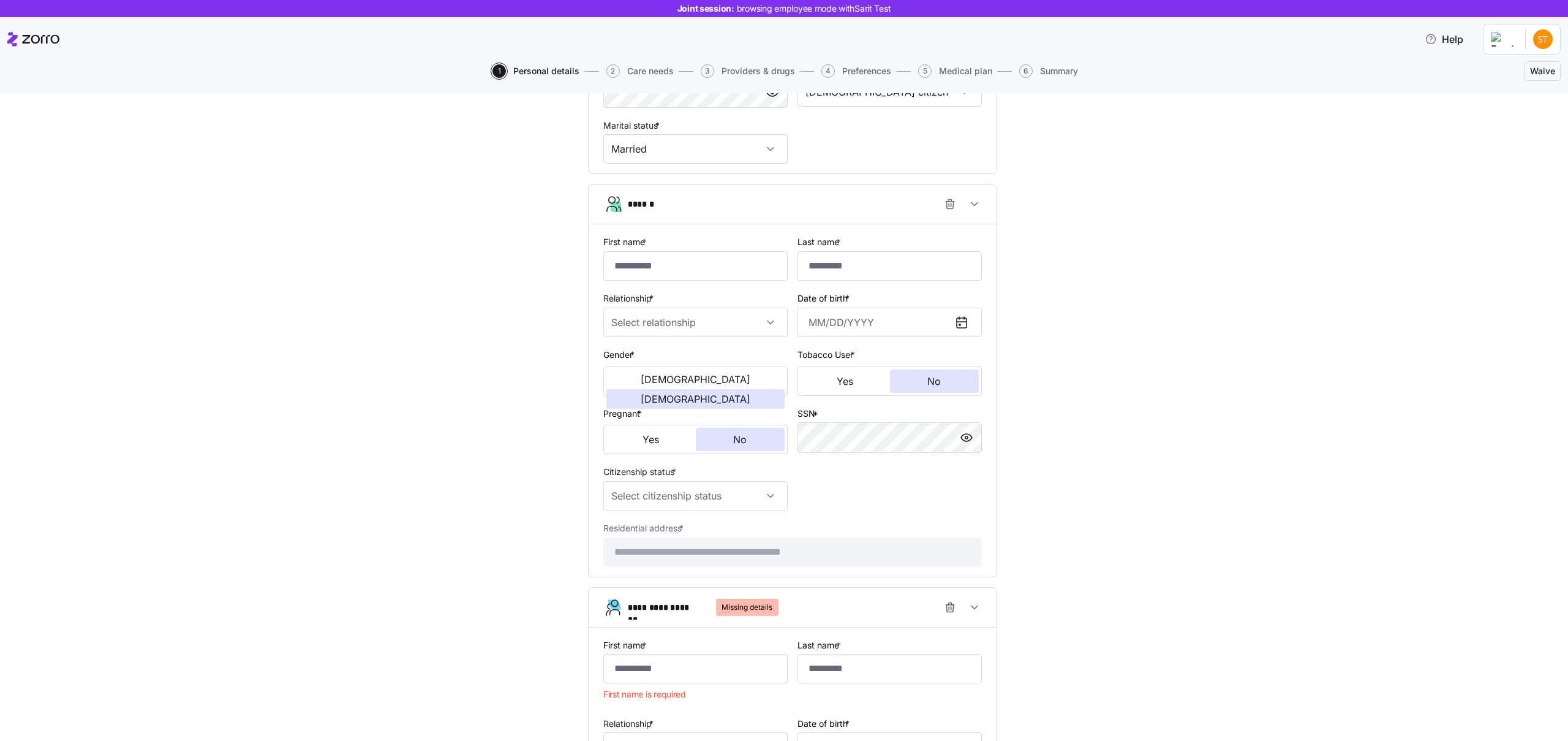
click at [466, 436] on div "**********" at bounding box center [792, 312] width 1516 height 1452
click at [638, 381] on button "Male" at bounding box center [695, 379] width 178 height 19
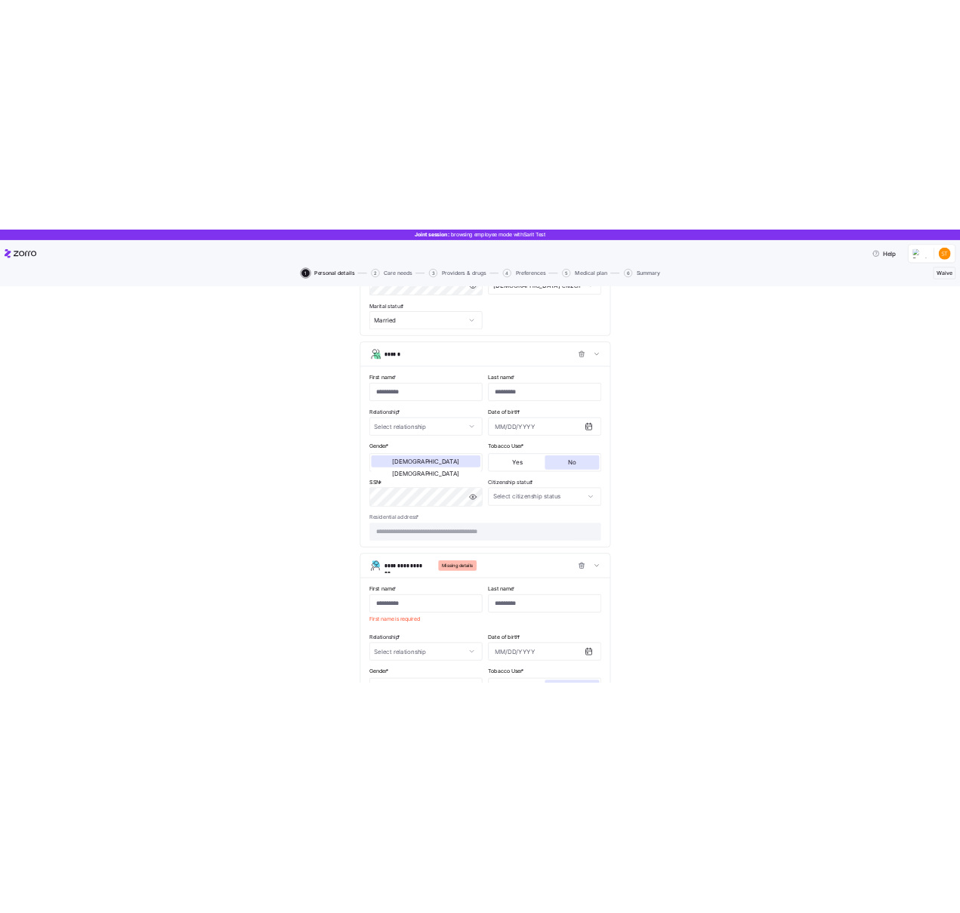
scroll to position [981, 0]
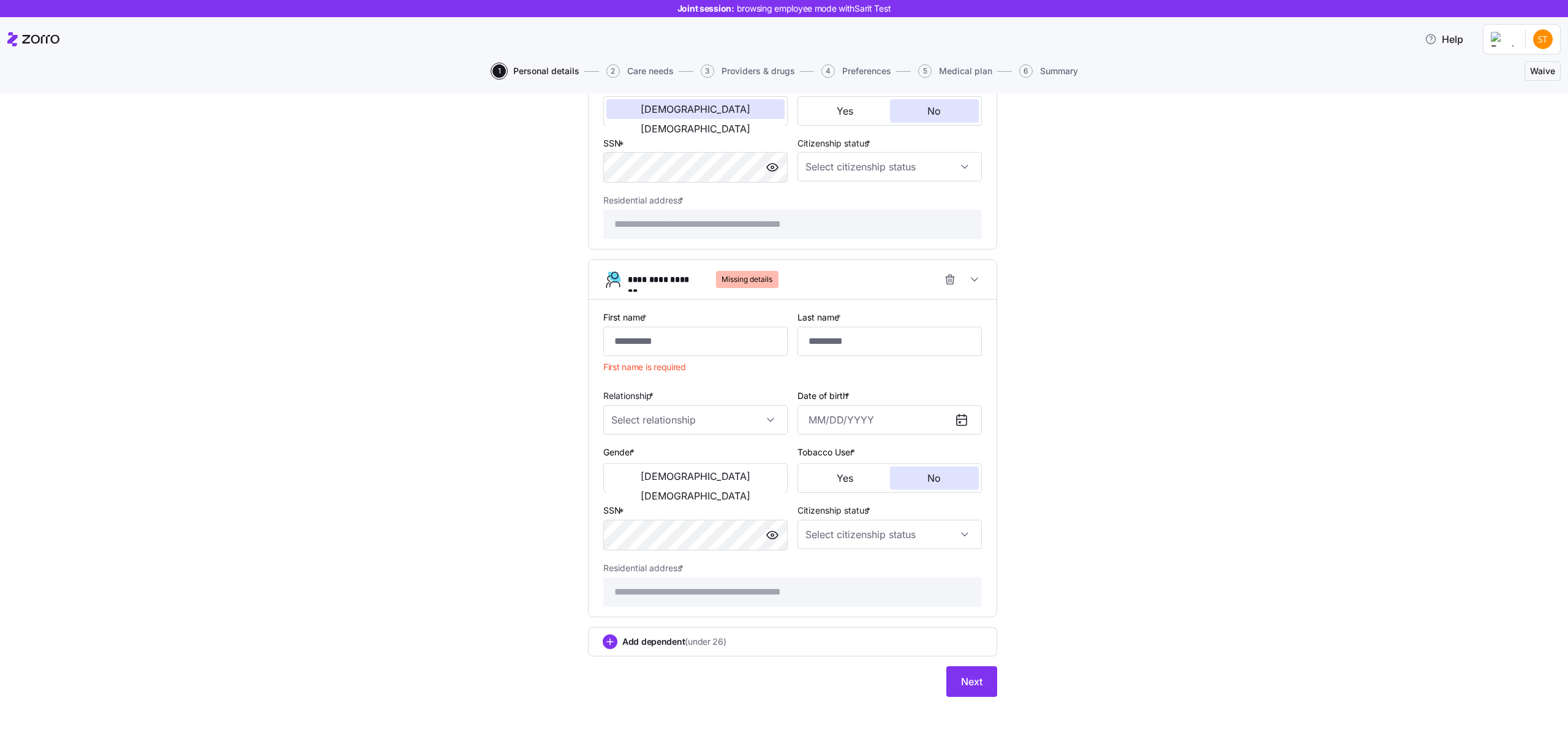
click at [630, 67] on span "Care needs" at bounding box center [650, 71] width 46 height 9
click at [630, 71] on span "Care needs" at bounding box center [650, 71] width 46 height 9
click at [598, 75] on div "1 Personal details 2 Care needs 3 Providers & drugs 4 Preferences 5 Medical pla…" at bounding box center [784, 71] width 588 height 14
click at [610, 71] on span "2" at bounding box center [612, 71] width 14 height 14
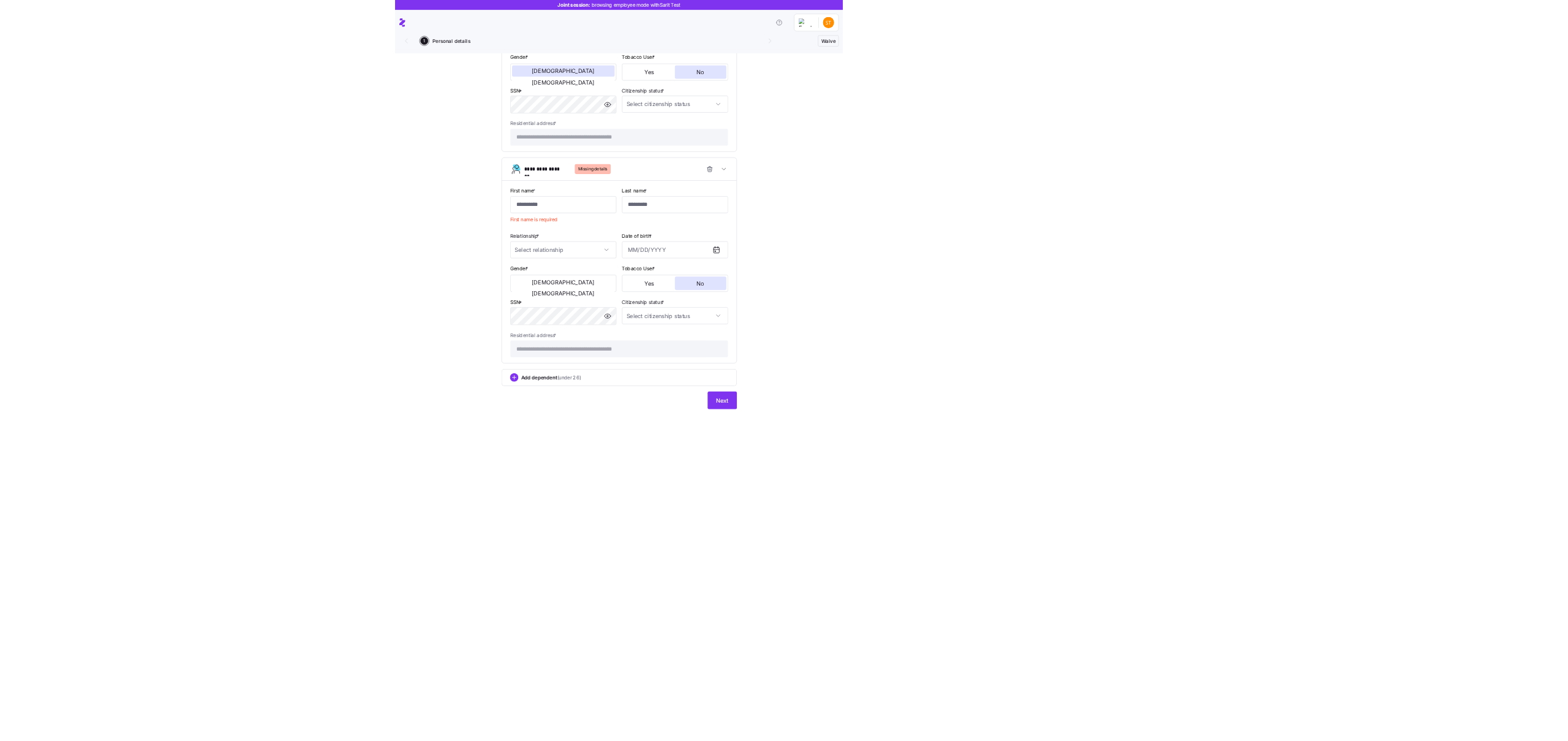
scroll to position [762, 0]
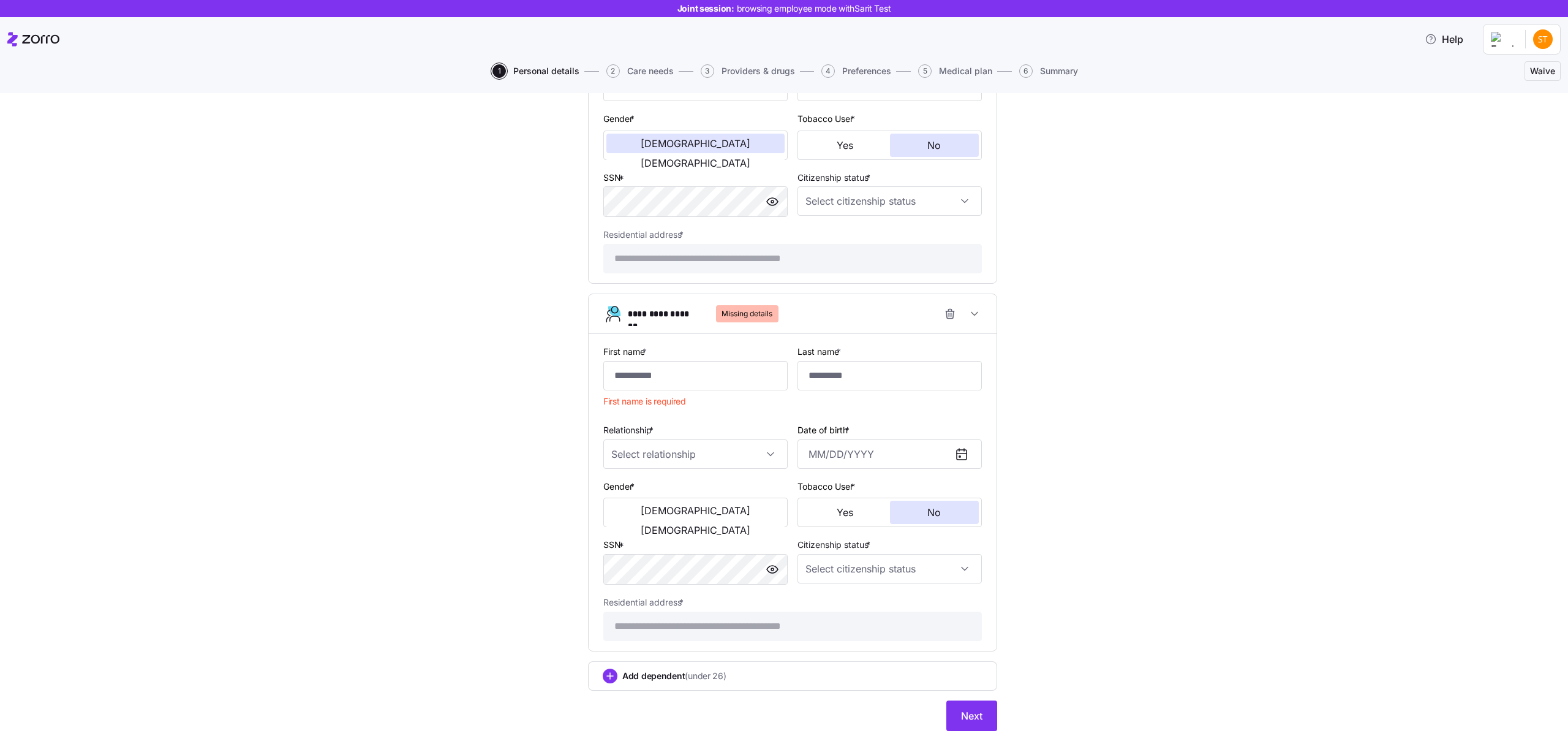
click at [1054, 67] on span "Summary" at bounding box center [1059, 71] width 38 height 9
click at [979, 534] on div "**********" at bounding box center [793, 48] width 429 height 1394
click at [982, 534] on button "Next" at bounding box center [972, 716] width 51 height 31
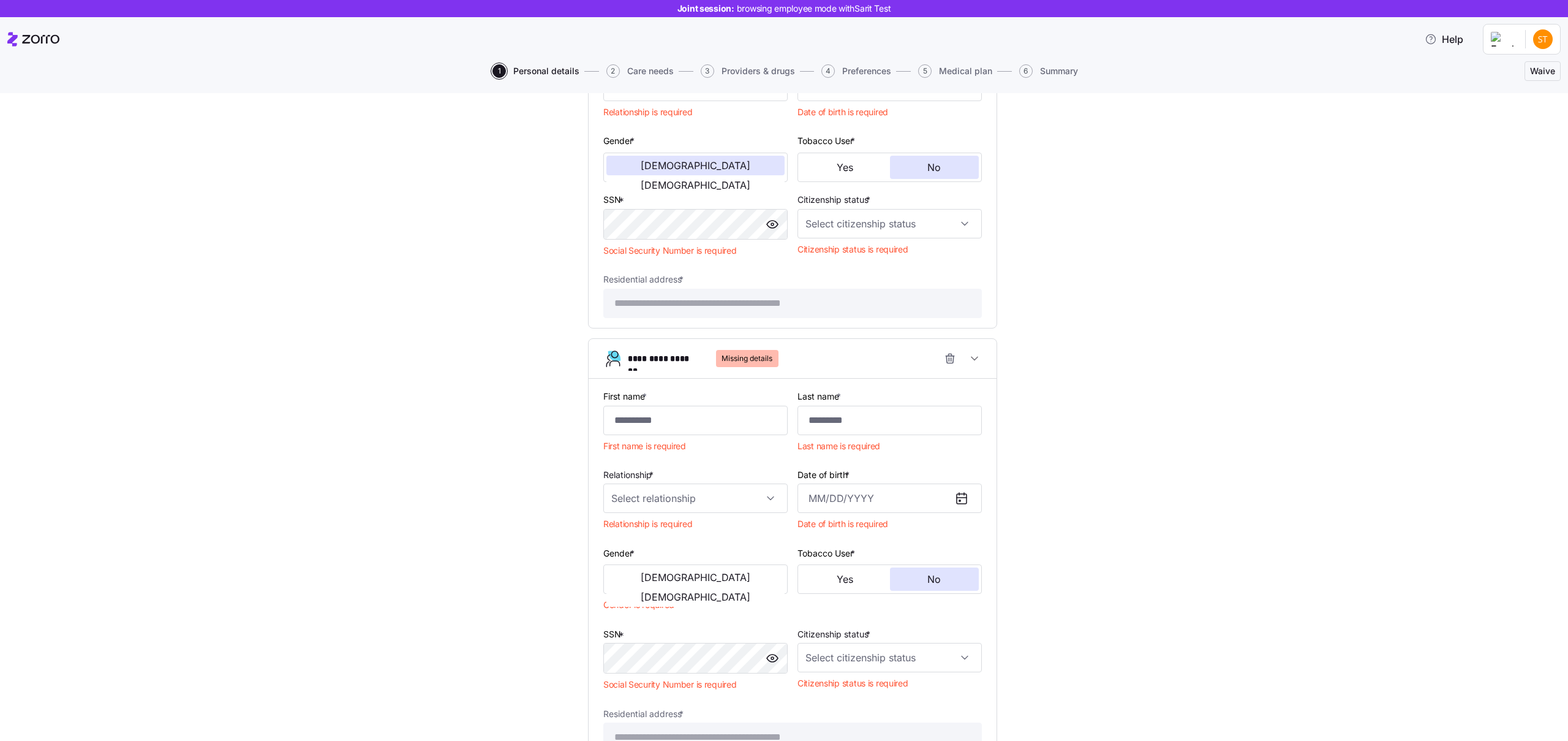
click at [990, 534] on div "**********" at bounding box center [793, 571] width 408 height 384
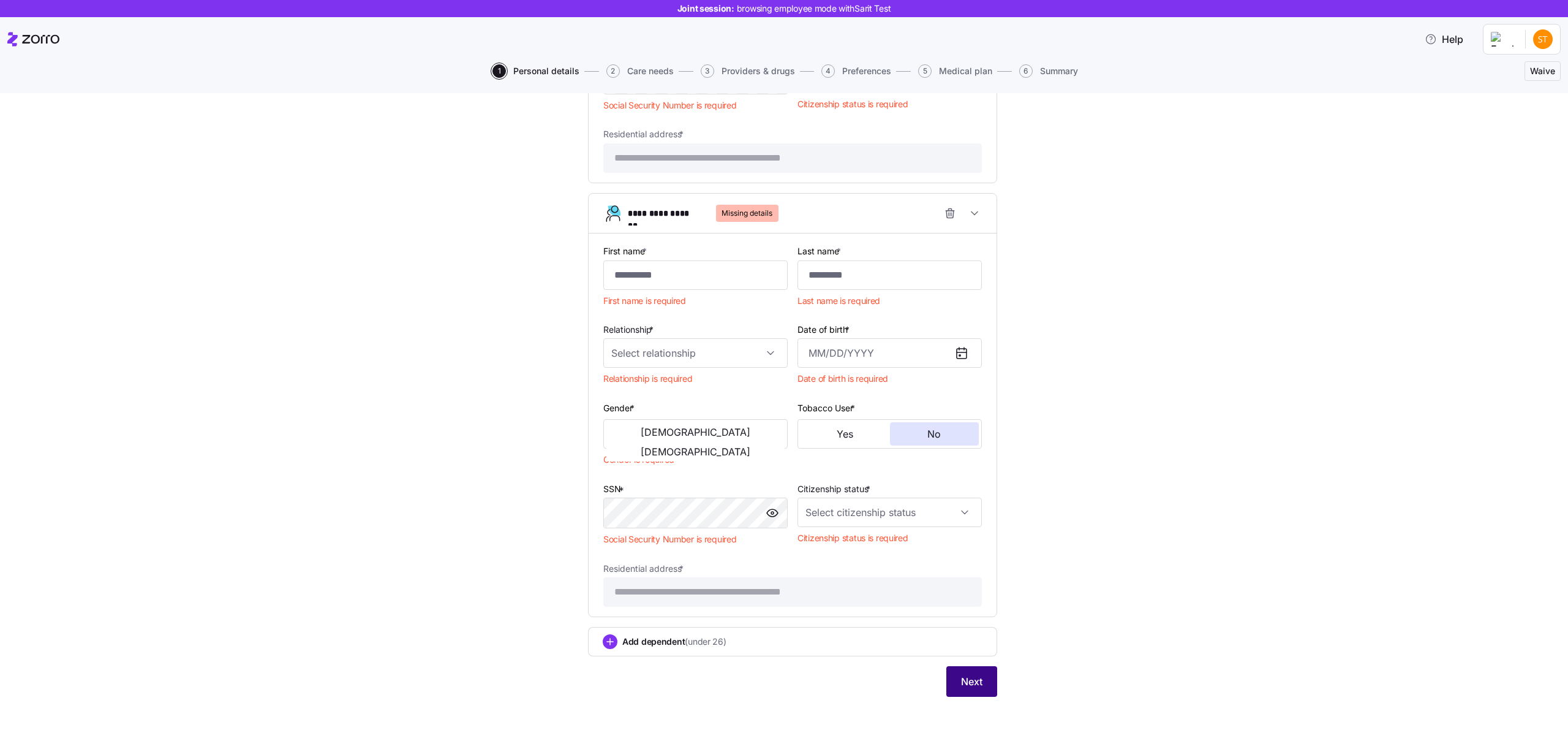
click at [979, 534] on span "Next" at bounding box center [972, 682] width 21 height 15
click at [632, 69] on span "Care needs" at bounding box center [650, 71] width 46 height 9
